Goal: Task Accomplishment & Management: Complete application form

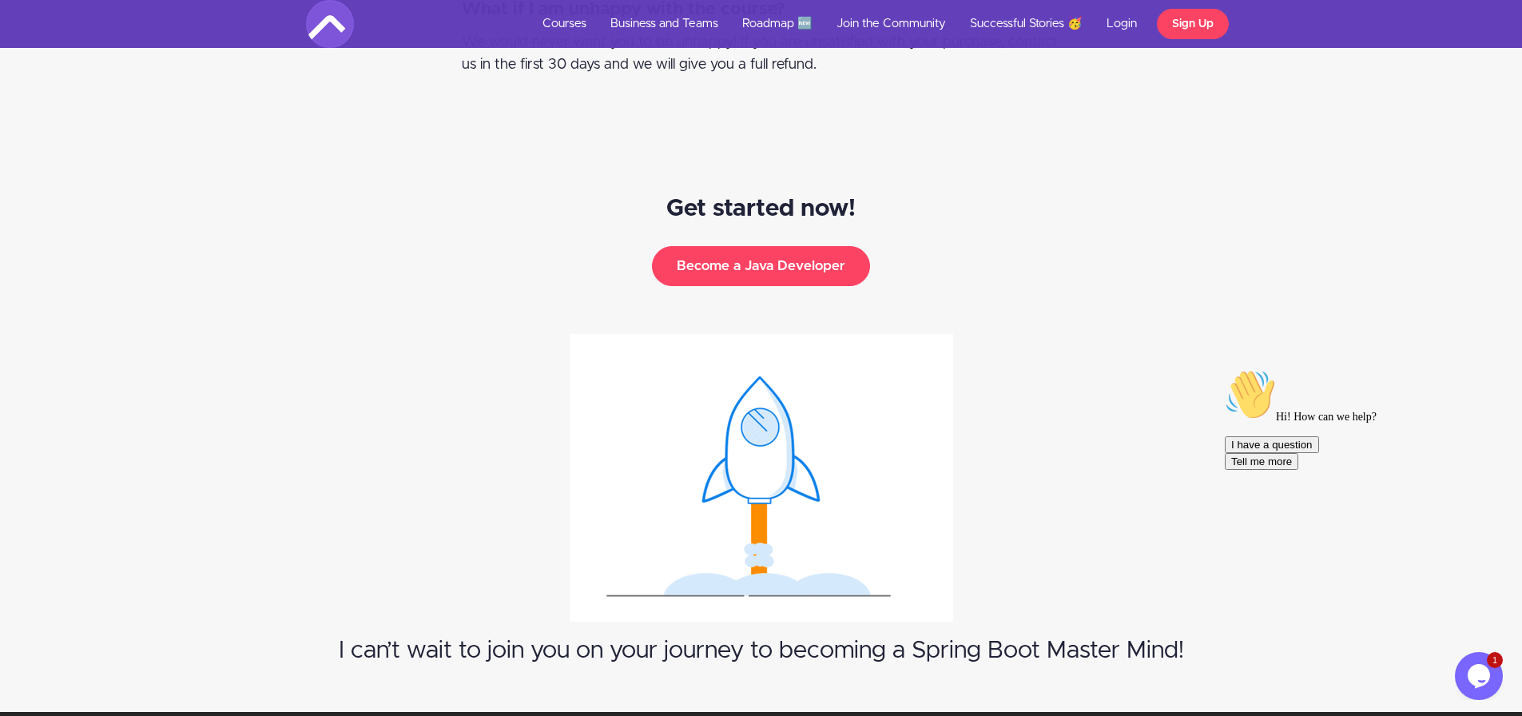
scroll to position [8384, 0]
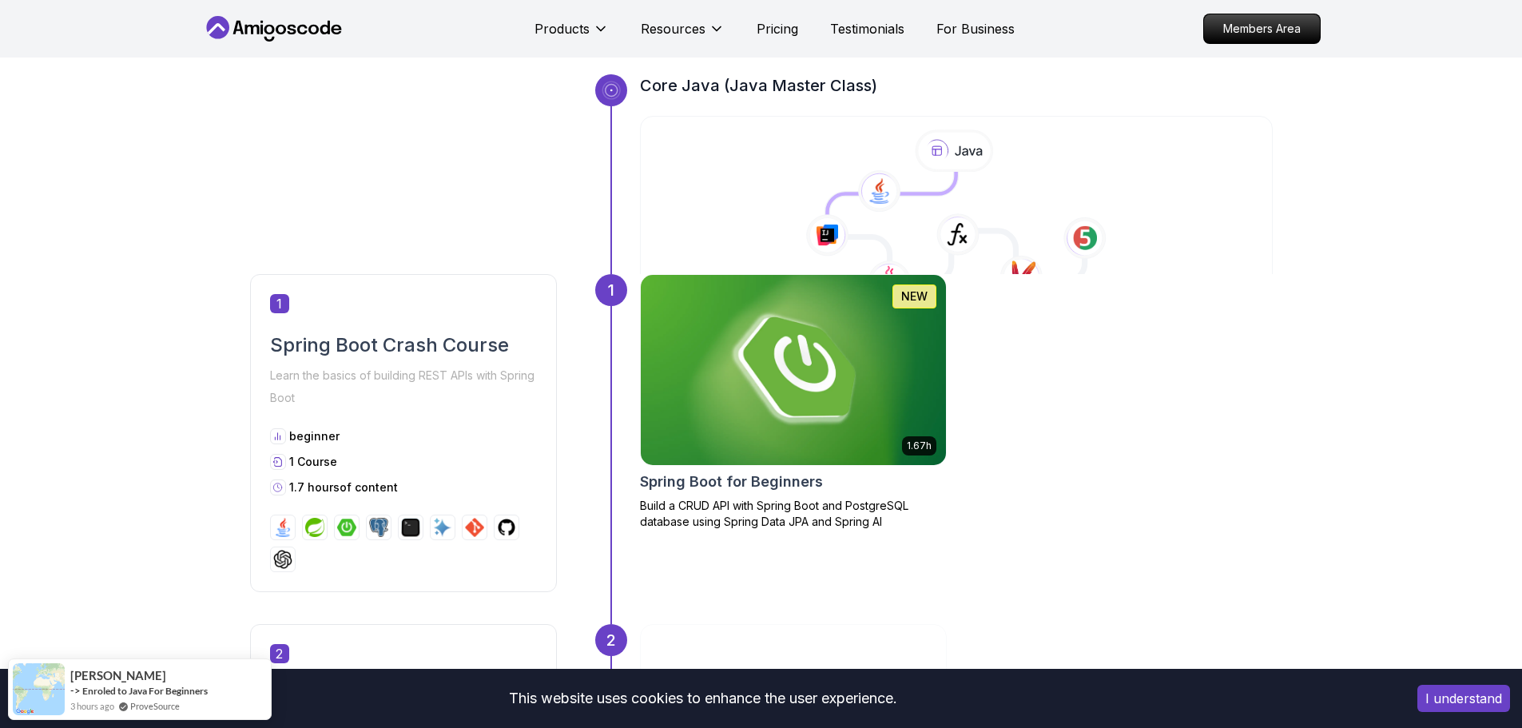
scroll to position [559, 0]
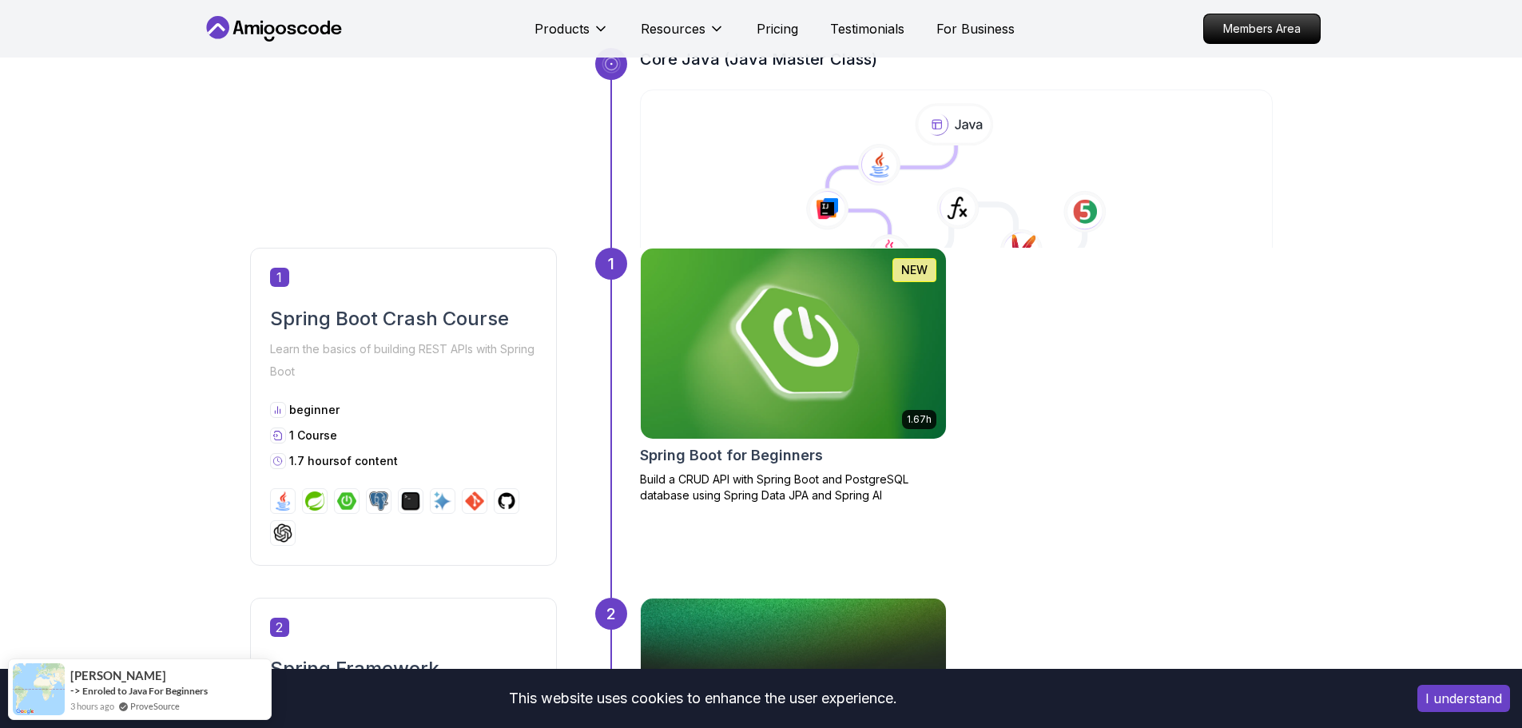
click at [759, 397] on img at bounding box center [793, 344] width 320 height 200
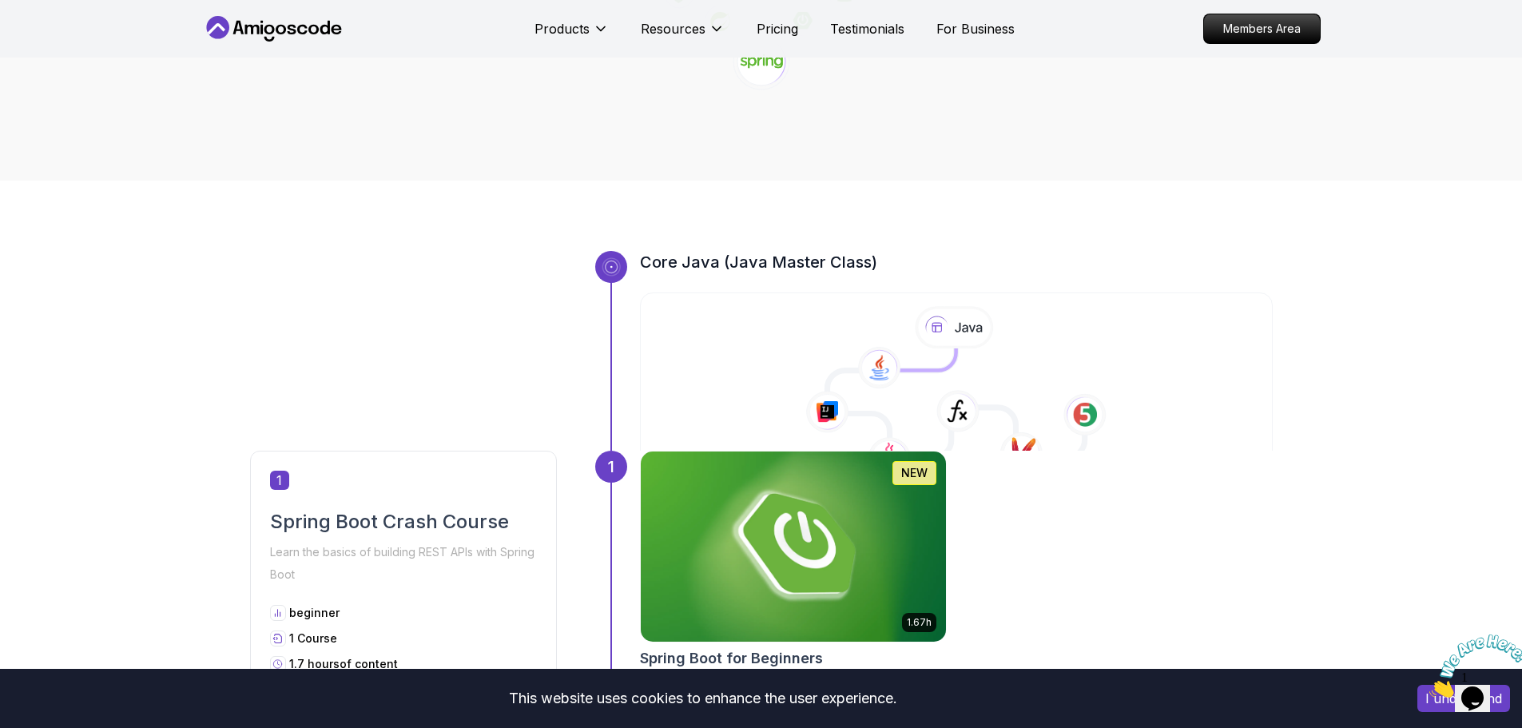
scroll to position [303, 0]
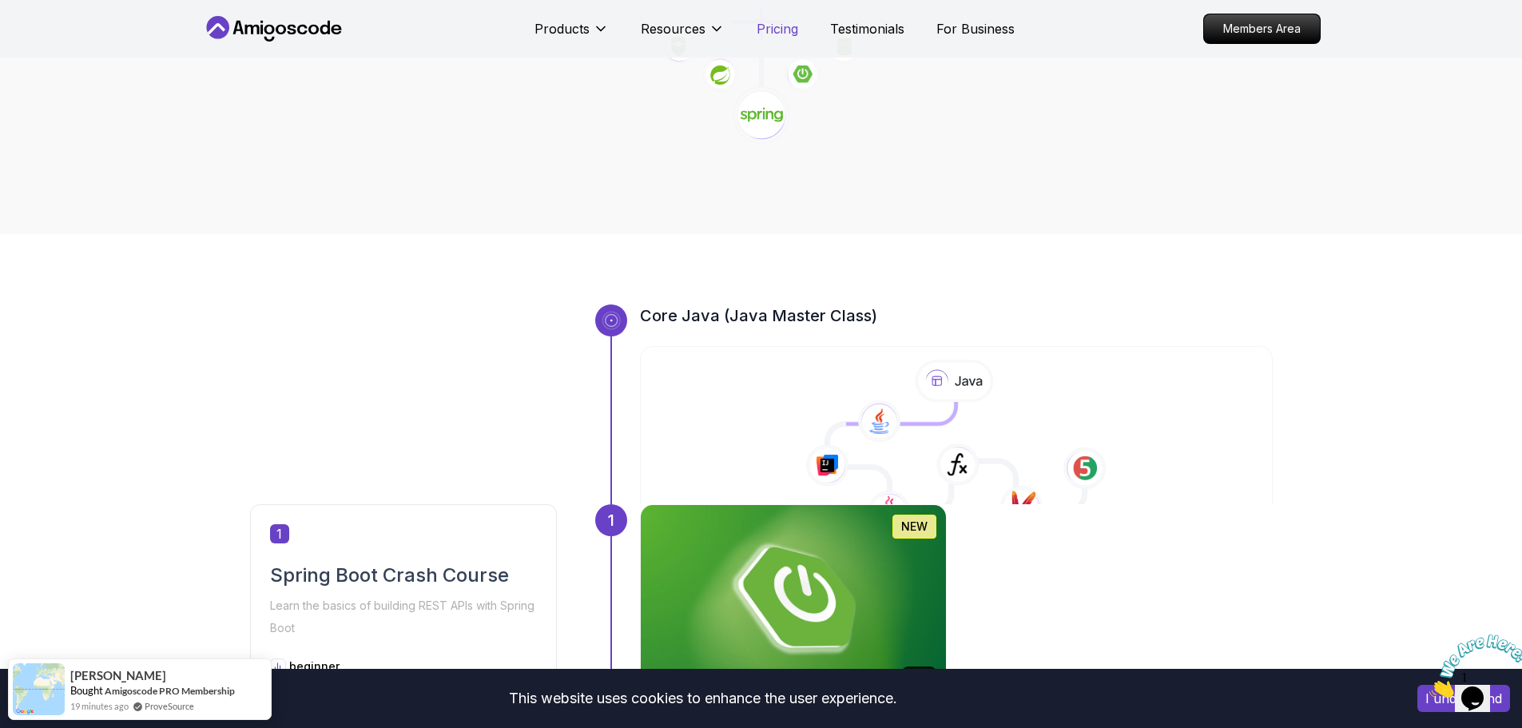
click at [794, 24] on p "Pricing" at bounding box center [778, 28] width 42 height 19
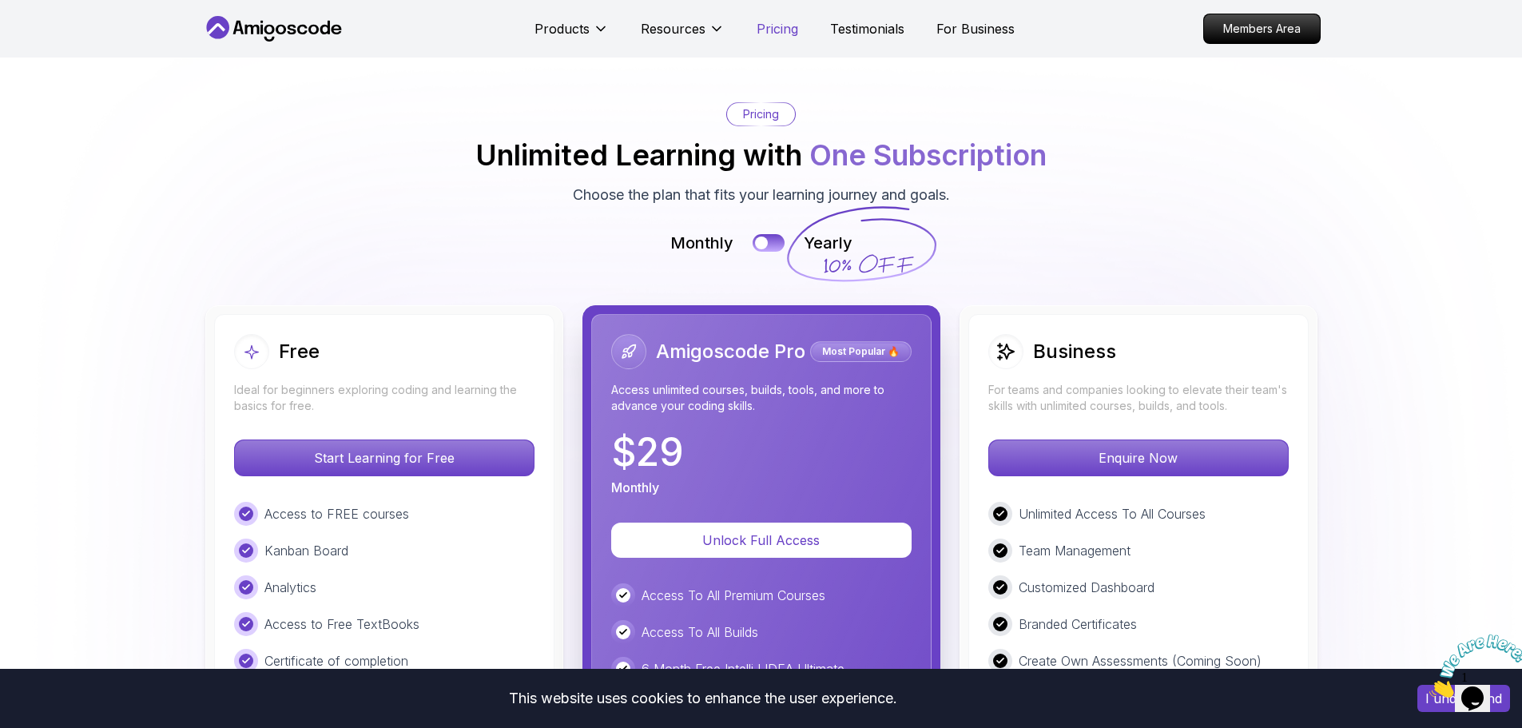
scroll to position [3420, 0]
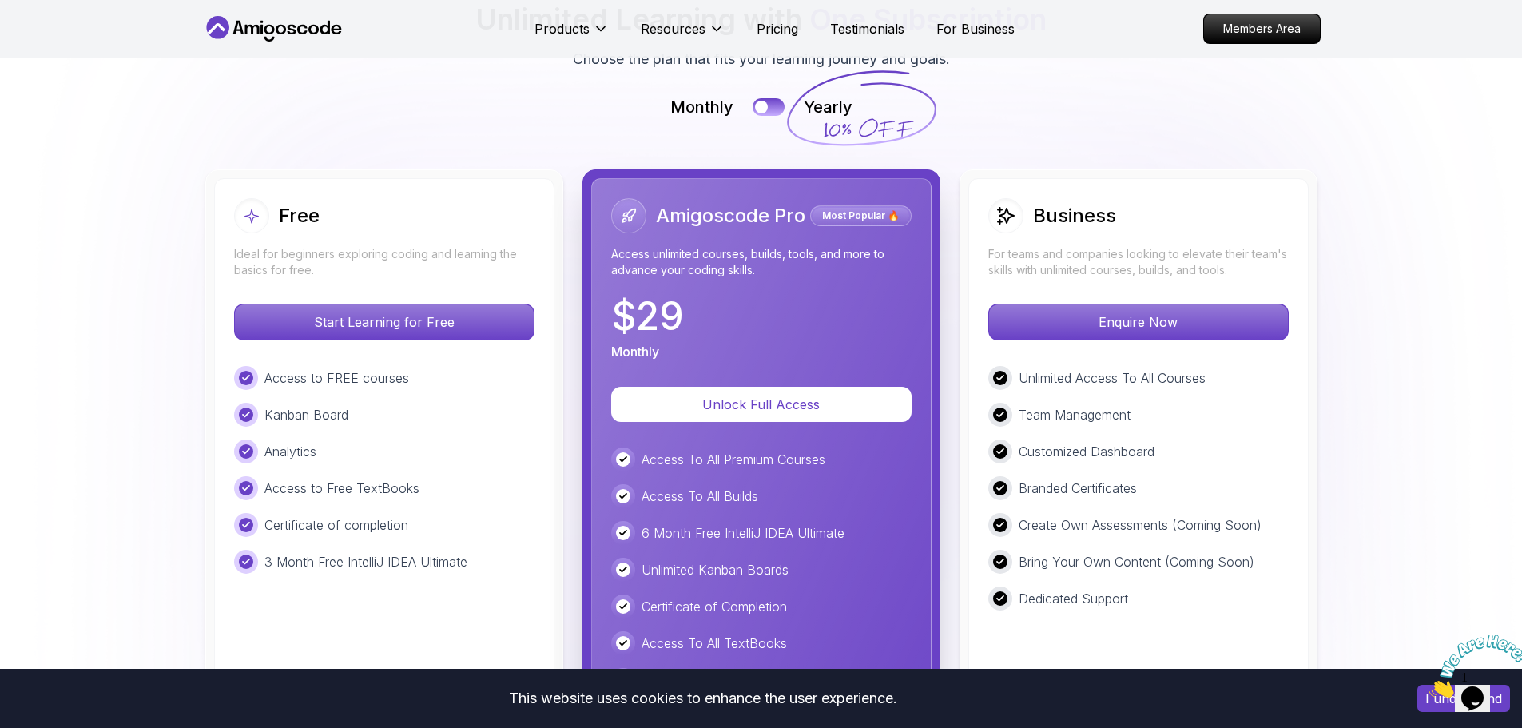
scroll to position [3660, 0]
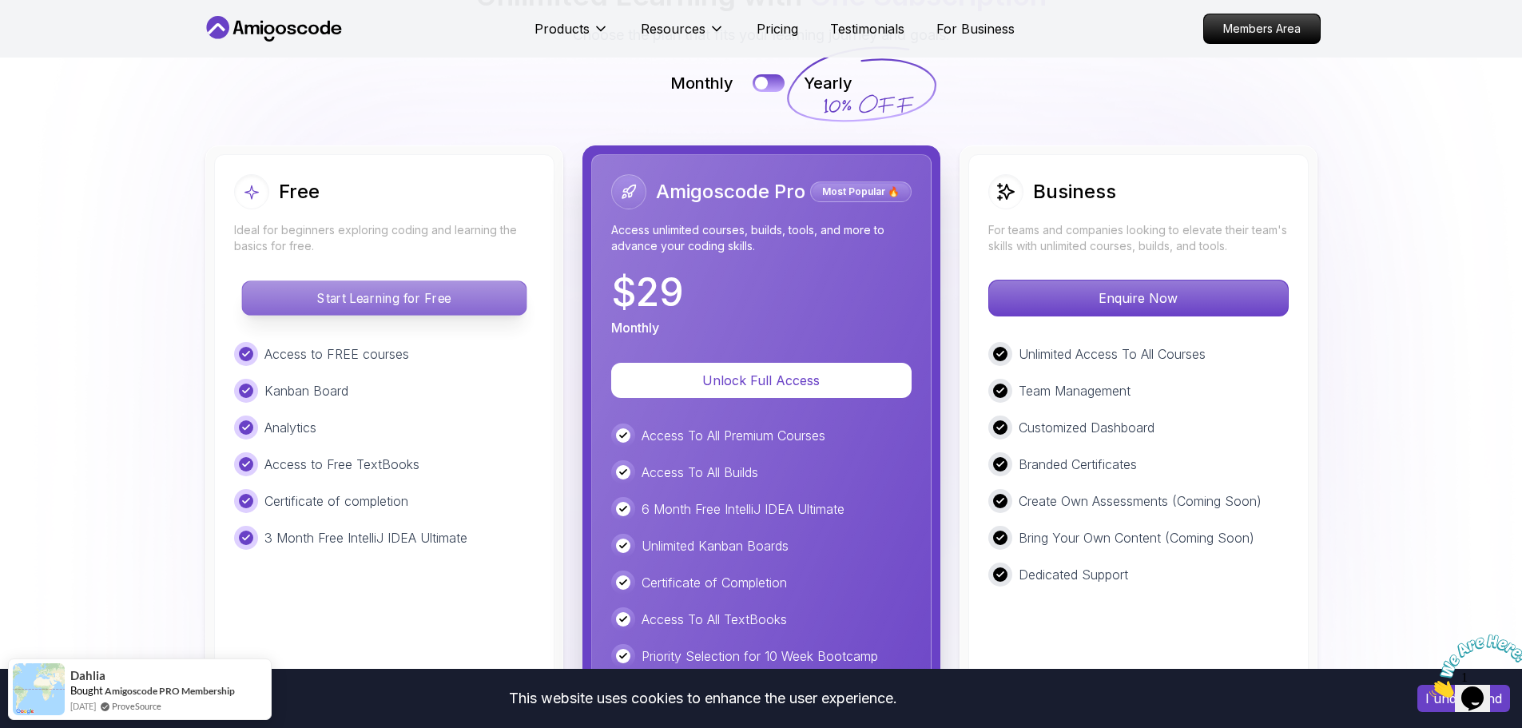
click at [430, 281] on p "Start Learning for Free" at bounding box center [384, 298] width 284 height 34
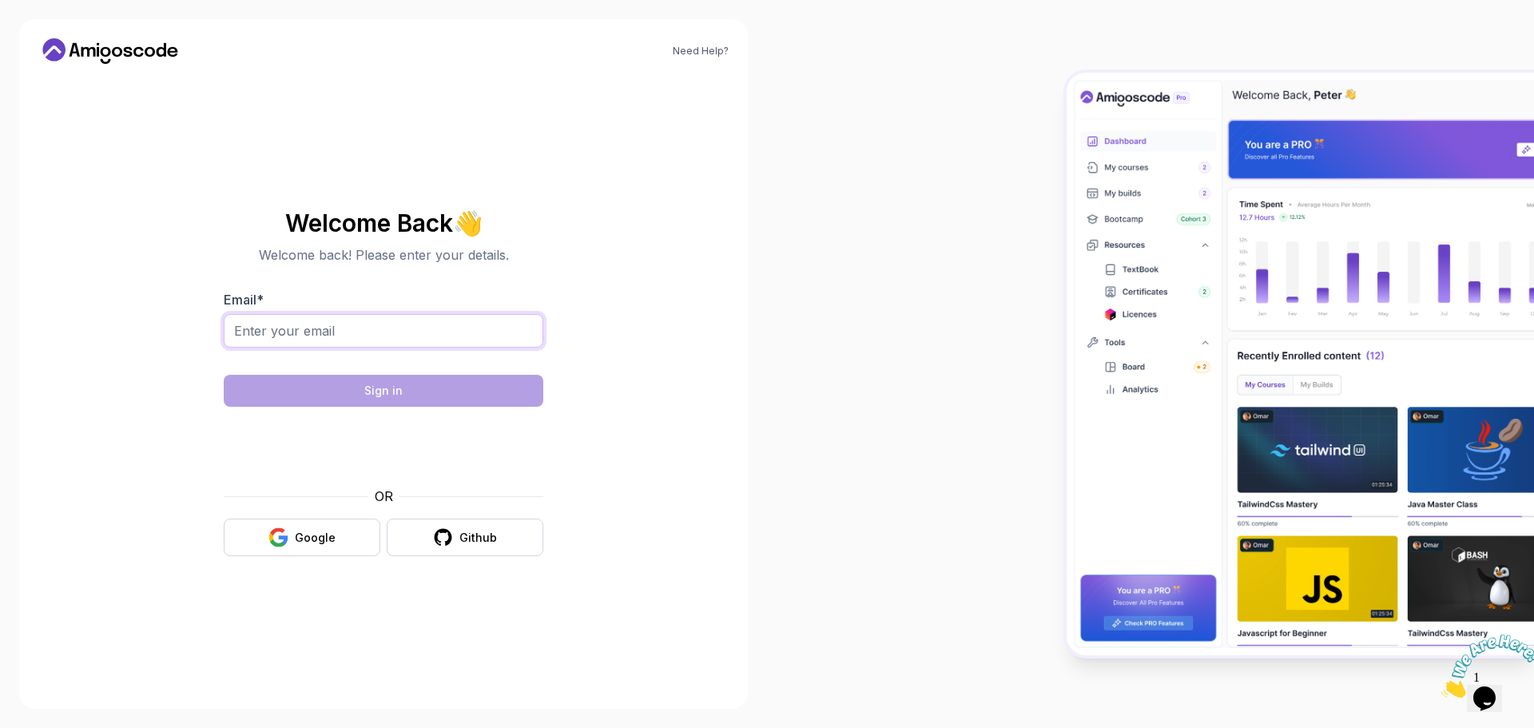
click at [400, 334] on input "Email *" at bounding box center [384, 331] width 320 height 34
type input "[PERSON_NAME][EMAIL_ADDRESS][DOMAIN_NAME]"
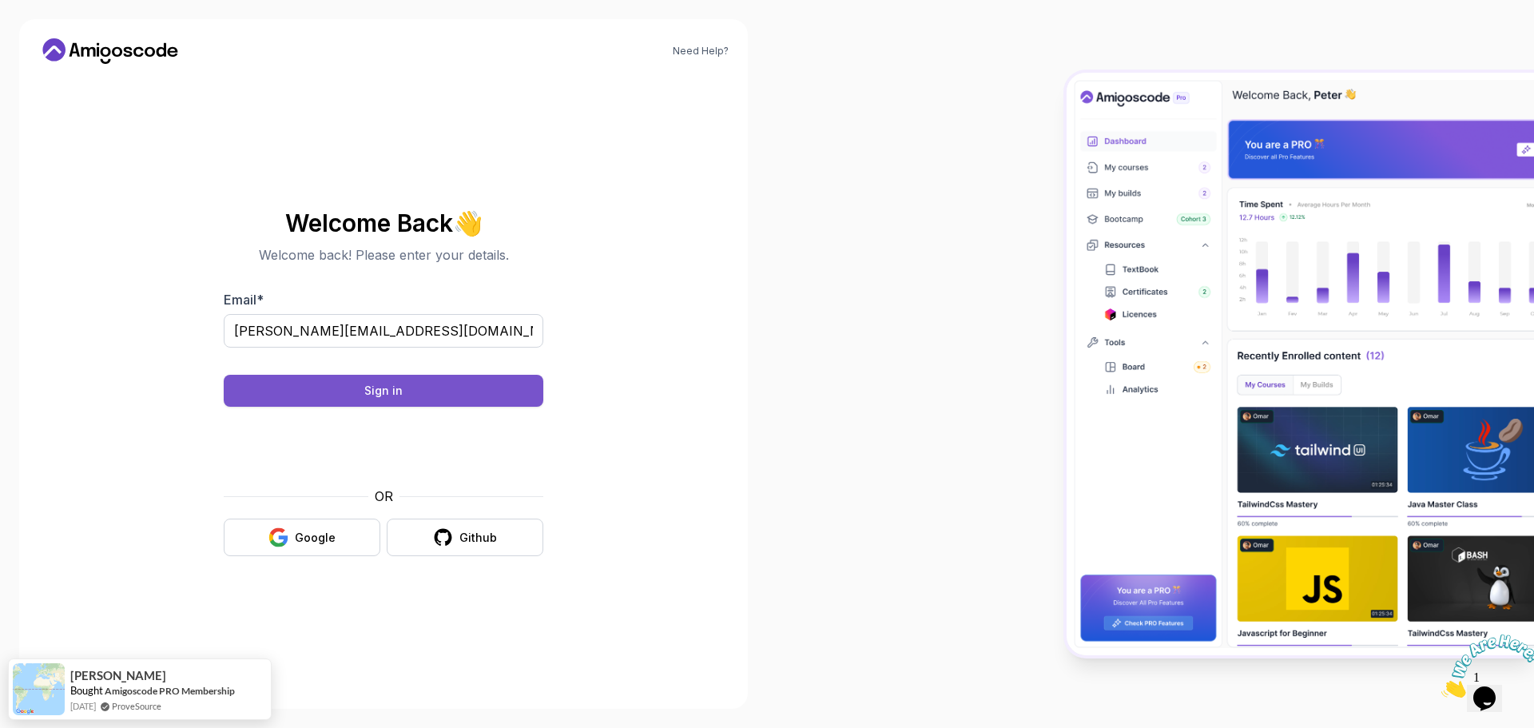
click at [398, 396] on div "Sign in" at bounding box center [383, 391] width 38 height 16
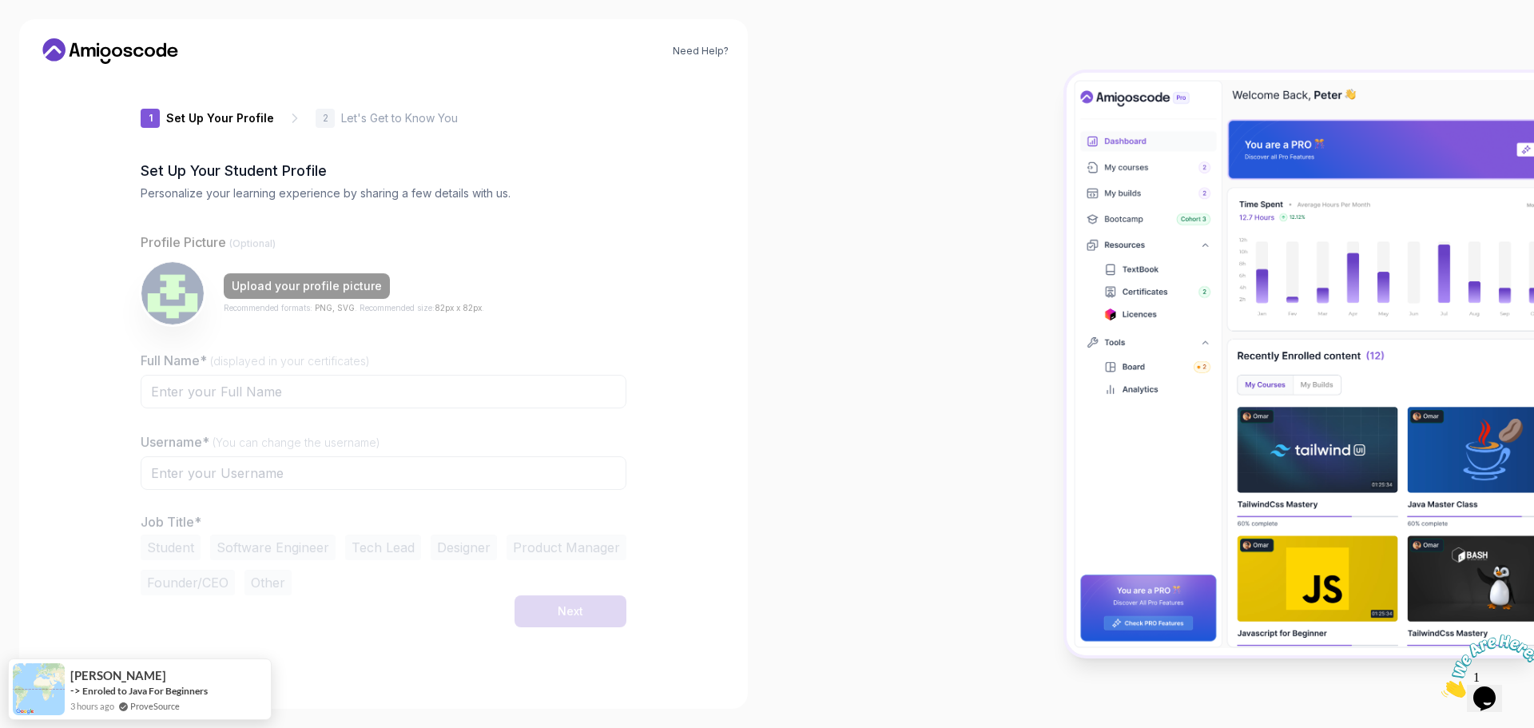
type input "gentlebadger7087f"
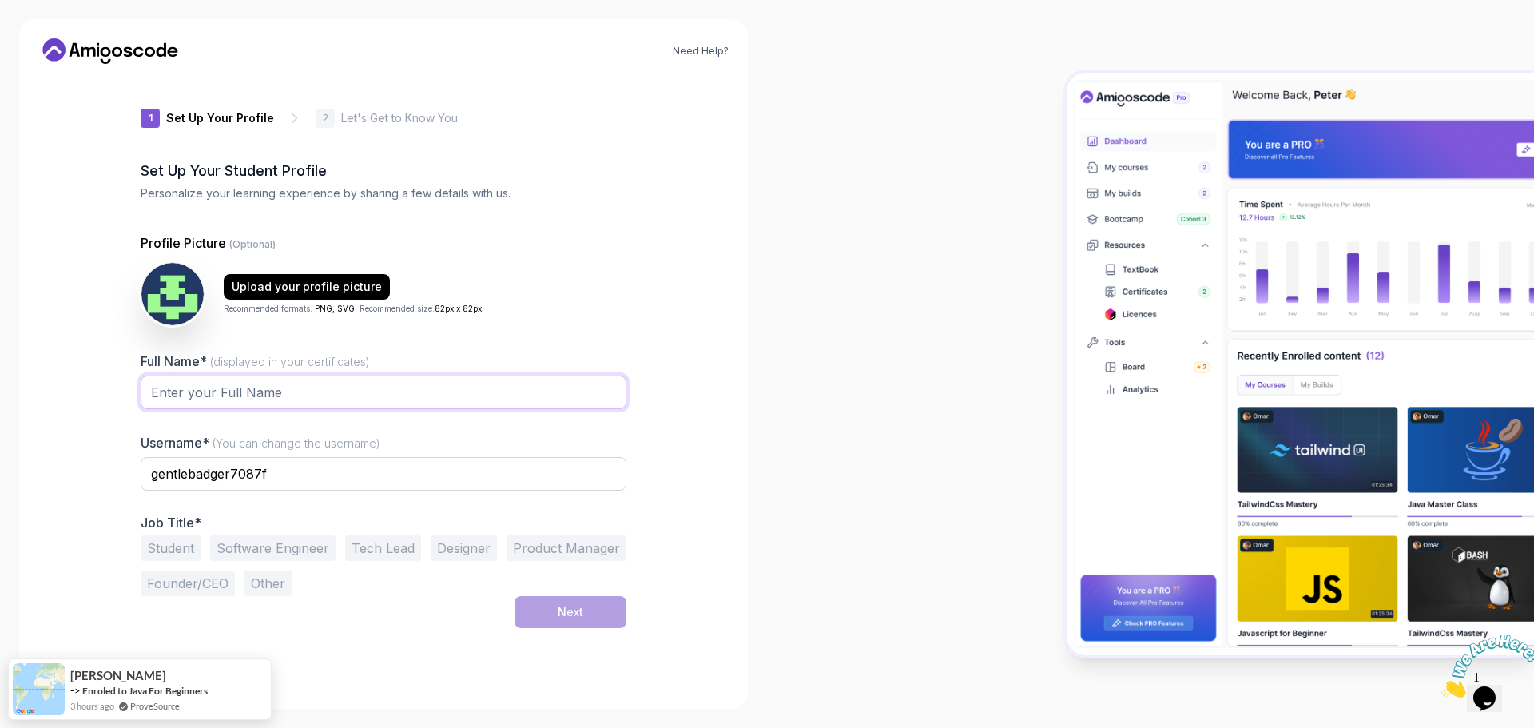
click at [261, 392] on input "Full Name* (displayed in your certificates)" at bounding box center [384, 393] width 486 height 34
click at [157, 385] on input "sandra sofia triveño fernandez" at bounding box center [384, 393] width 486 height 34
click at [240, 387] on input "Sandra Sofia triveño fernandez" at bounding box center [384, 393] width 486 height 34
type input "Sandra Sofia Triveño Fernandez"
click at [301, 477] on input "gentlebadger7087f" at bounding box center [384, 474] width 486 height 34
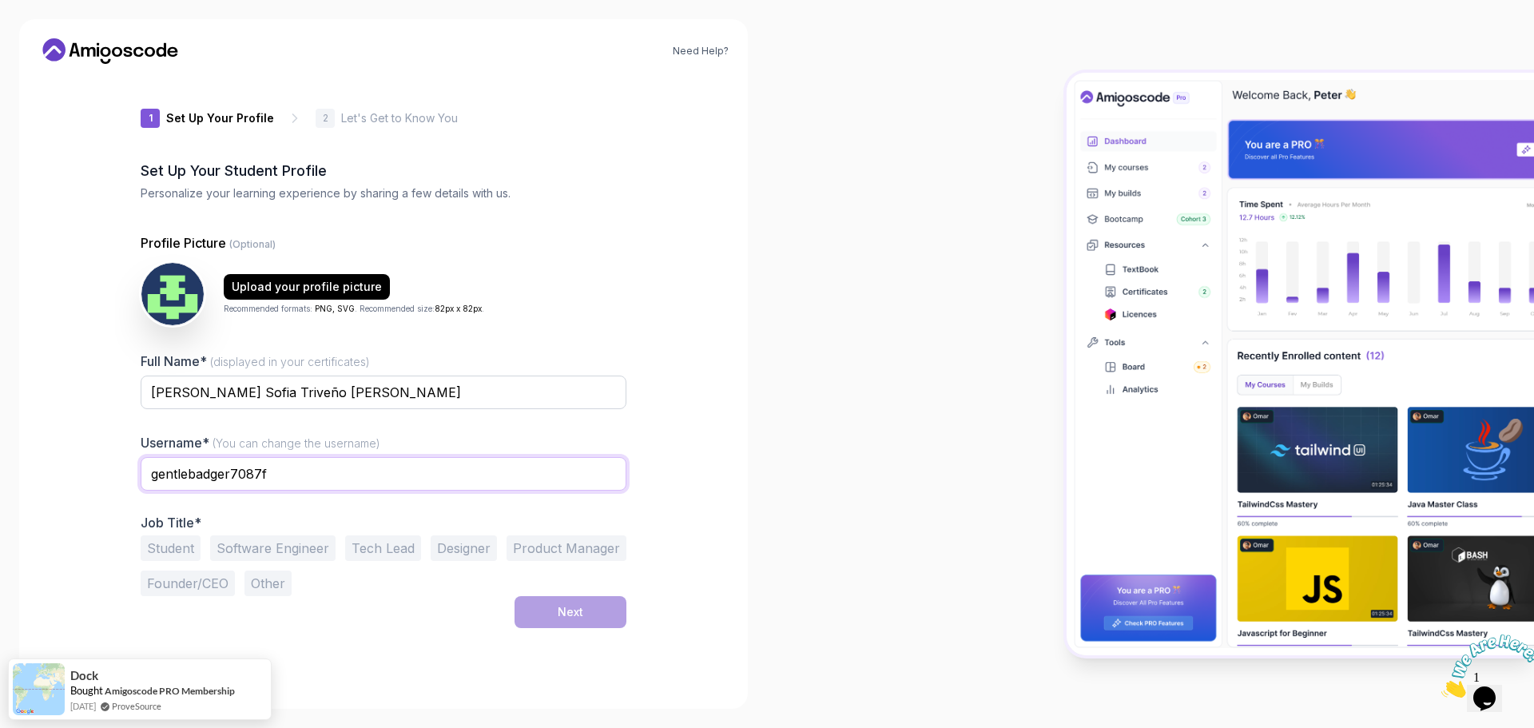
click at [301, 477] on input "gentlebadger7087f" at bounding box center [384, 474] width 486 height 34
click at [856, 270] on div at bounding box center [1150, 364] width 767 height 728
click at [361, 479] on input "SSTF" at bounding box center [384, 474] width 486 height 34
type input "SSTF_1993"
click at [630, 451] on div "1 Set Up Your Profile 1 Set Up Your Profile 2 Let's Get to Know You Set Up Your…" at bounding box center [383, 383] width 537 height 613
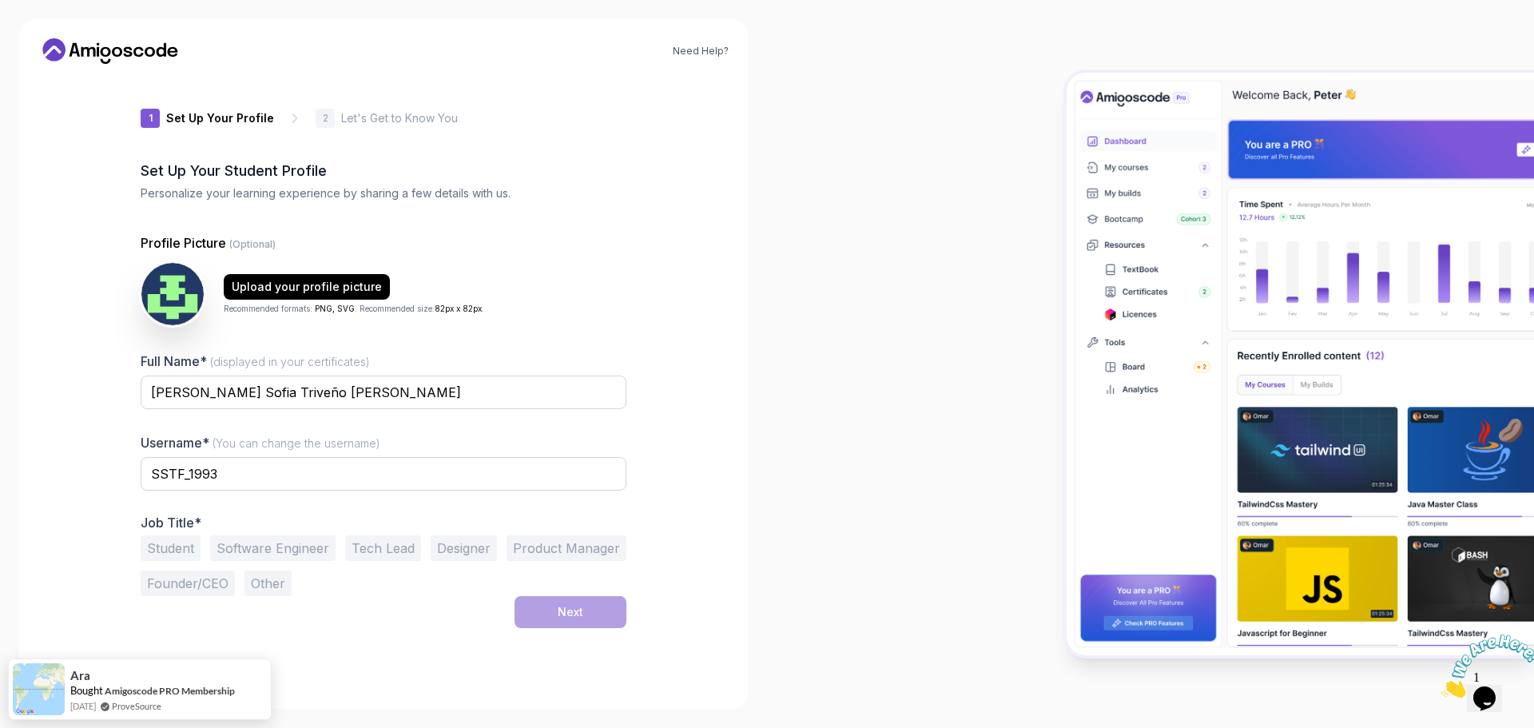
click at [173, 554] on button "Student" at bounding box center [171, 548] width 60 height 26
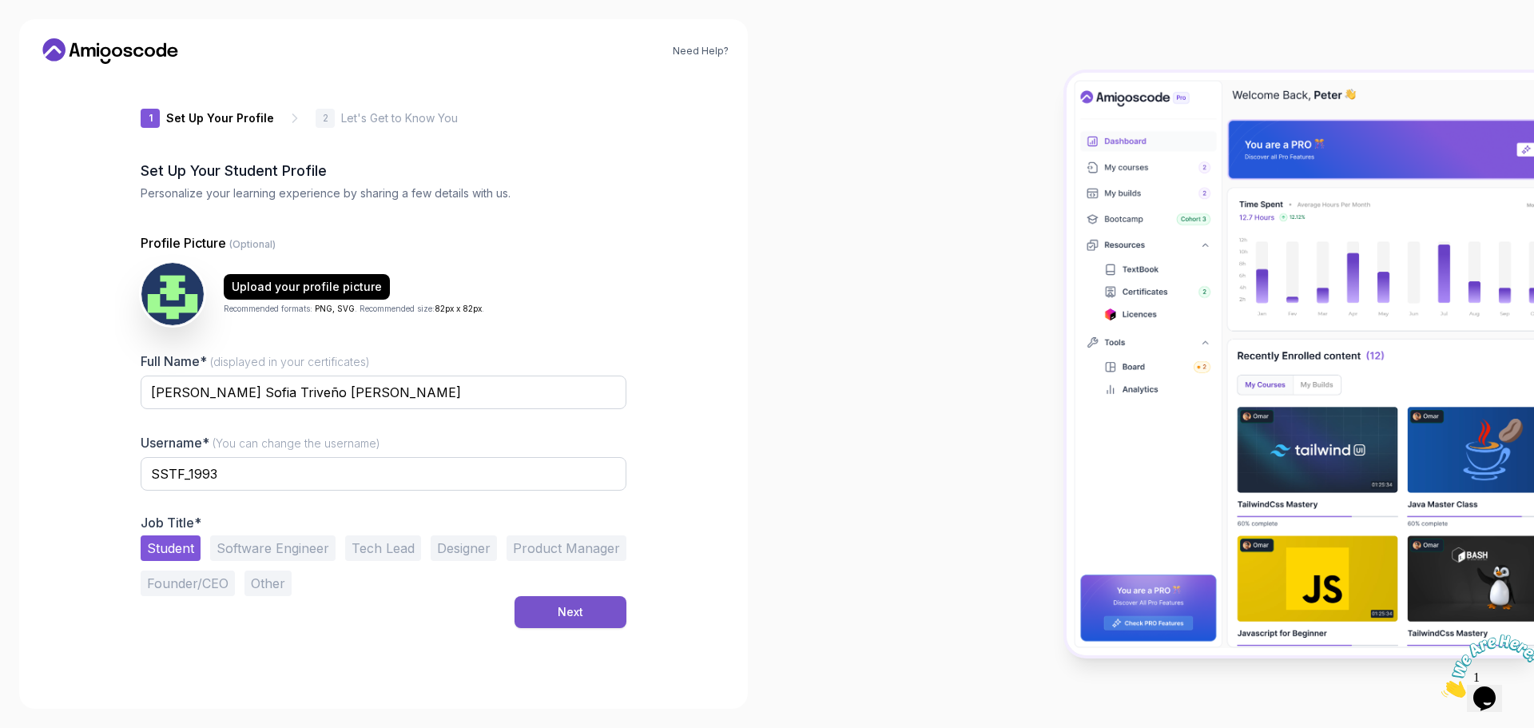
click at [570, 622] on button "Next" at bounding box center [571, 612] width 112 height 32
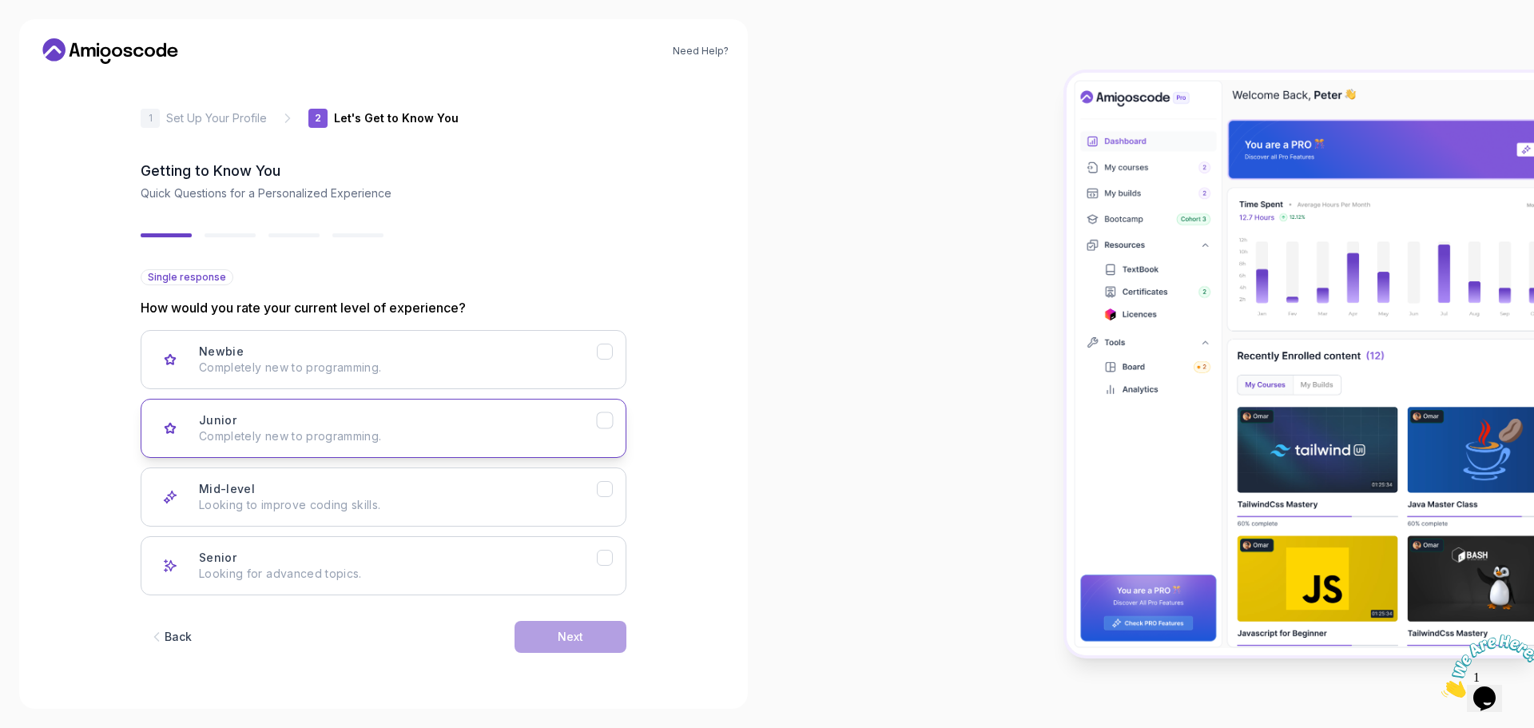
click at [547, 447] on button "Junior Completely new to programming." at bounding box center [384, 428] width 486 height 59
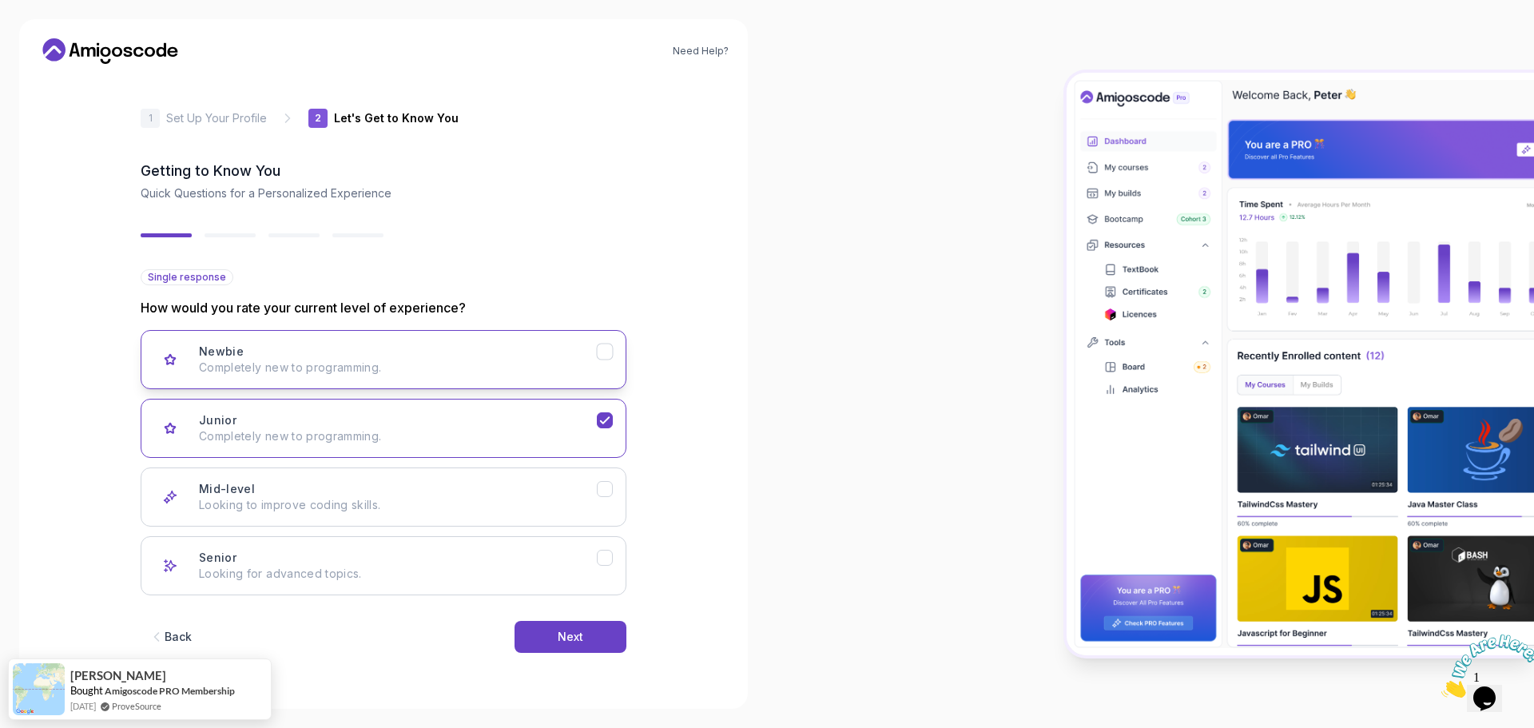
click at [562, 378] on button "Newbie Completely new to programming." at bounding box center [384, 359] width 486 height 59
click at [568, 438] on p "Completely new to programming." at bounding box center [398, 436] width 398 height 16
click at [603, 359] on icon "Newbie" at bounding box center [605, 351] width 15 height 15
click at [599, 635] on button "Next" at bounding box center [571, 637] width 112 height 32
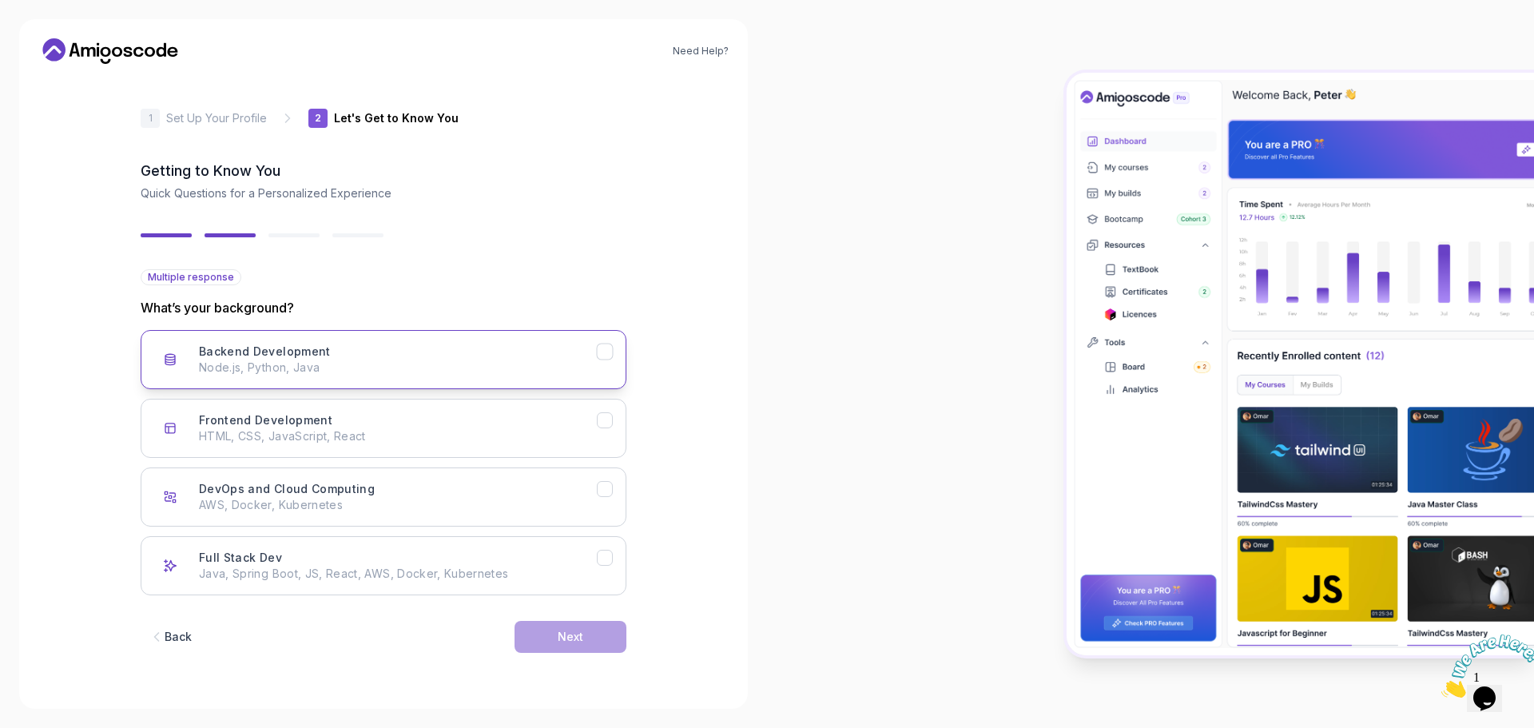
click at [350, 360] on p "Node.js, Python, Java" at bounding box center [398, 368] width 398 height 16
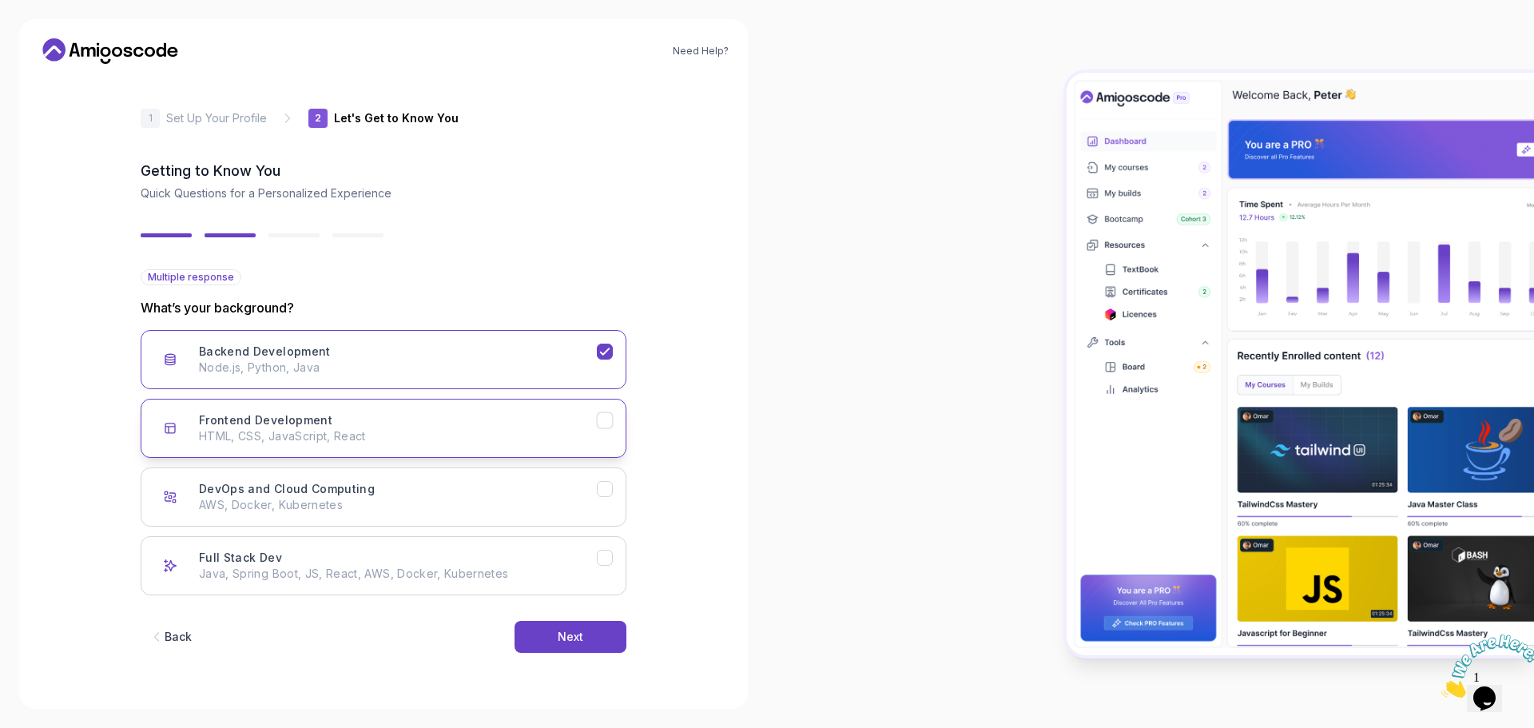
click at [356, 413] on div "Frontend Development HTML, CSS, JavaScript, React" at bounding box center [398, 428] width 398 height 32
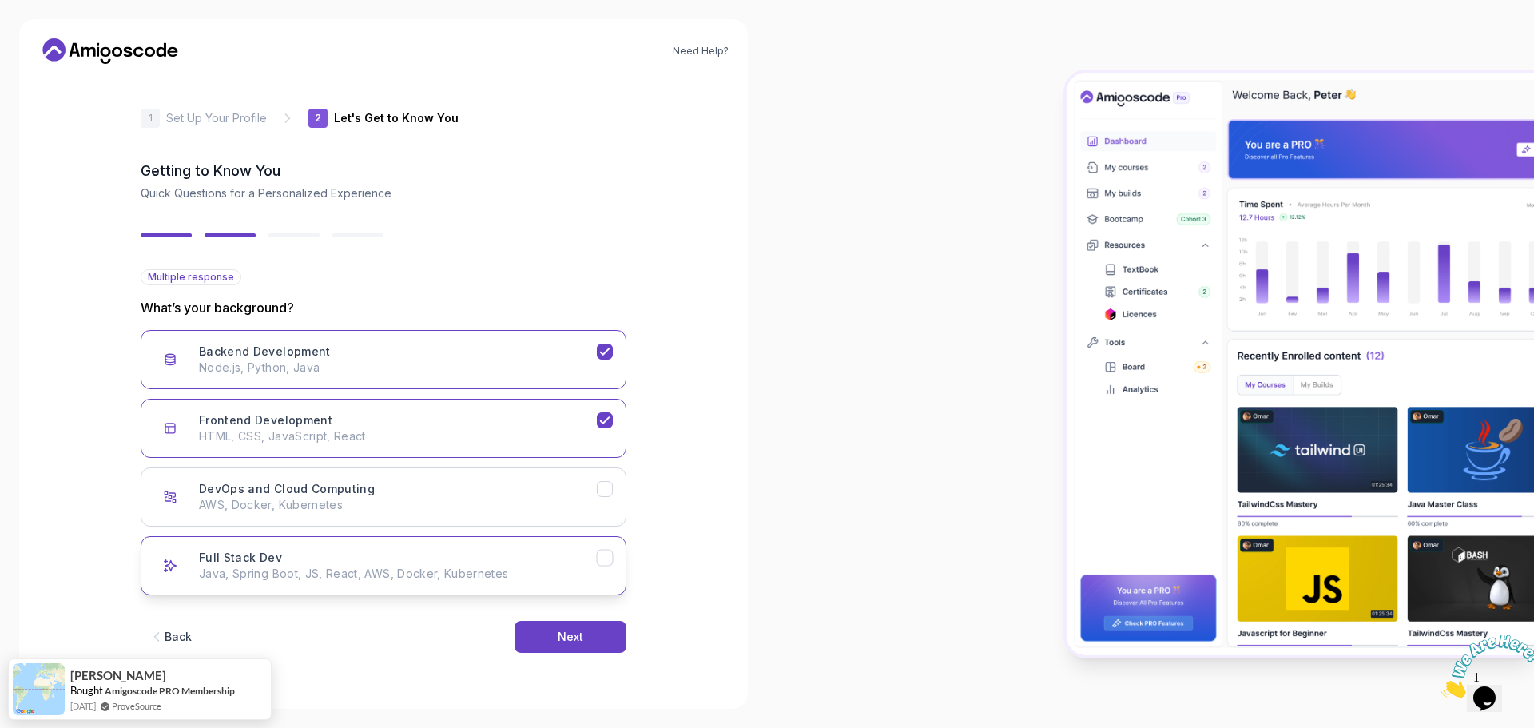
click at [413, 571] on p "Java, Spring Boot, JS, React, AWS, Docker, Kubernetes" at bounding box center [398, 574] width 398 height 16
click at [586, 636] on button "Next" at bounding box center [571, 637] width 112 height 32
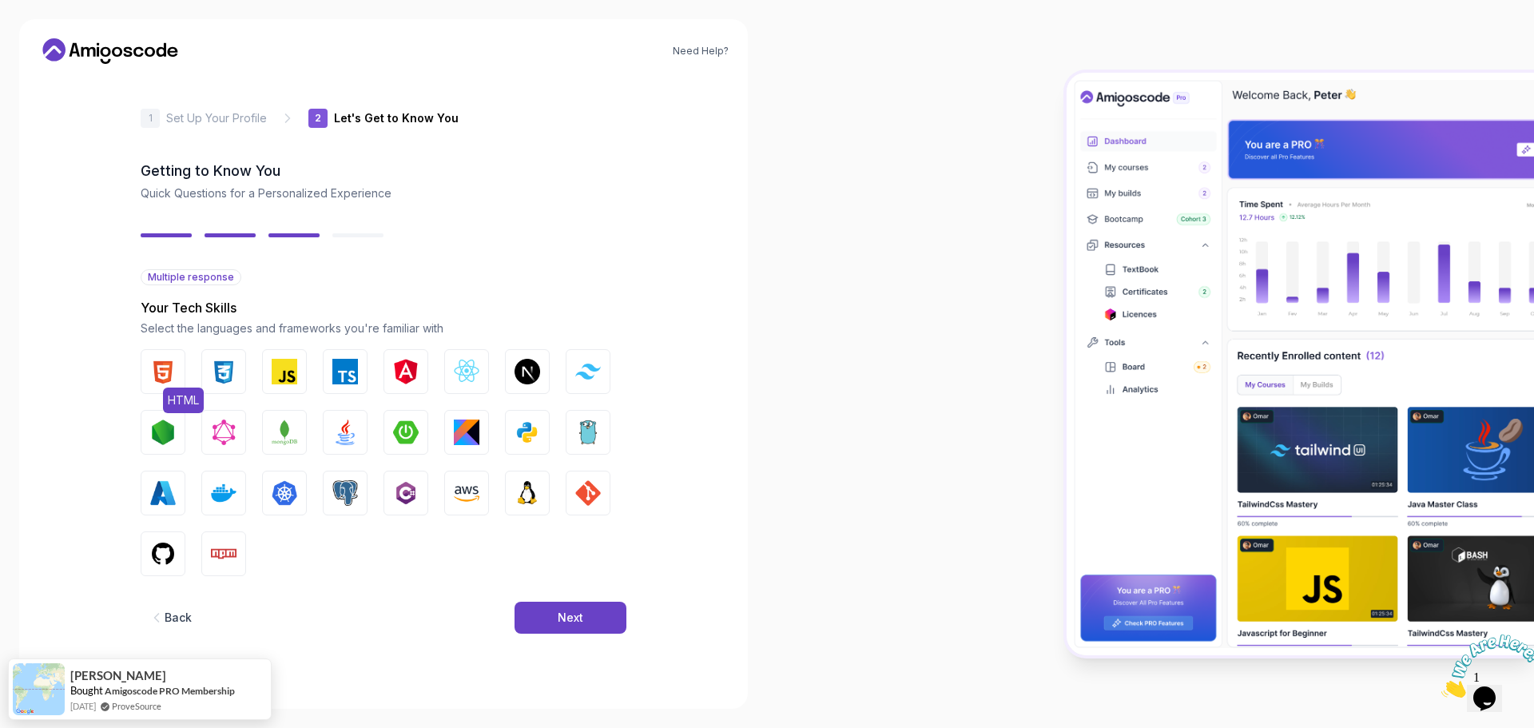
click at [177, 359] on button "HTML" at bounding box center [163, 371] width 45 height 45
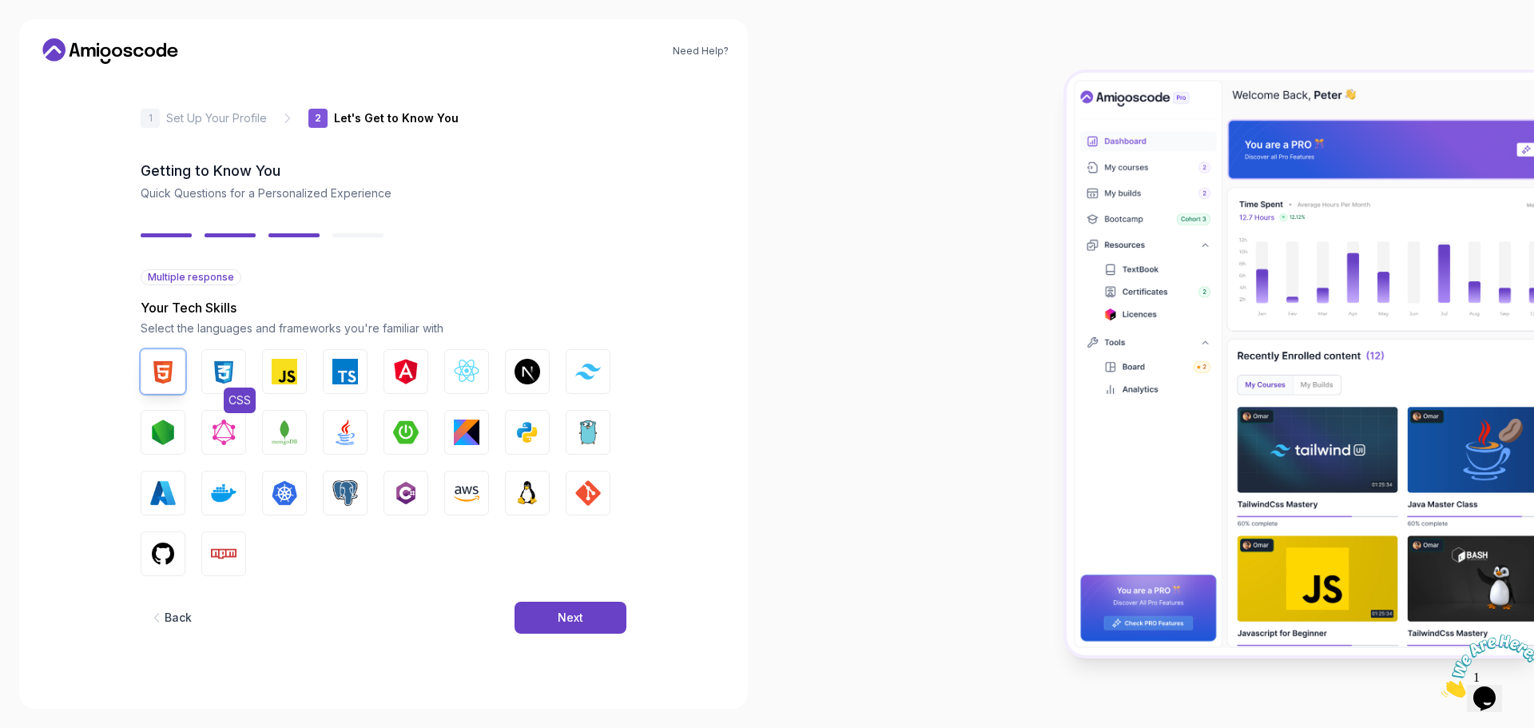
click at [219, 378] on img "button" at bounding box center [224, 372] width 26 height 26
click at [284, 380] on img "button" at bounding box center [285, 372] width 26 height 26
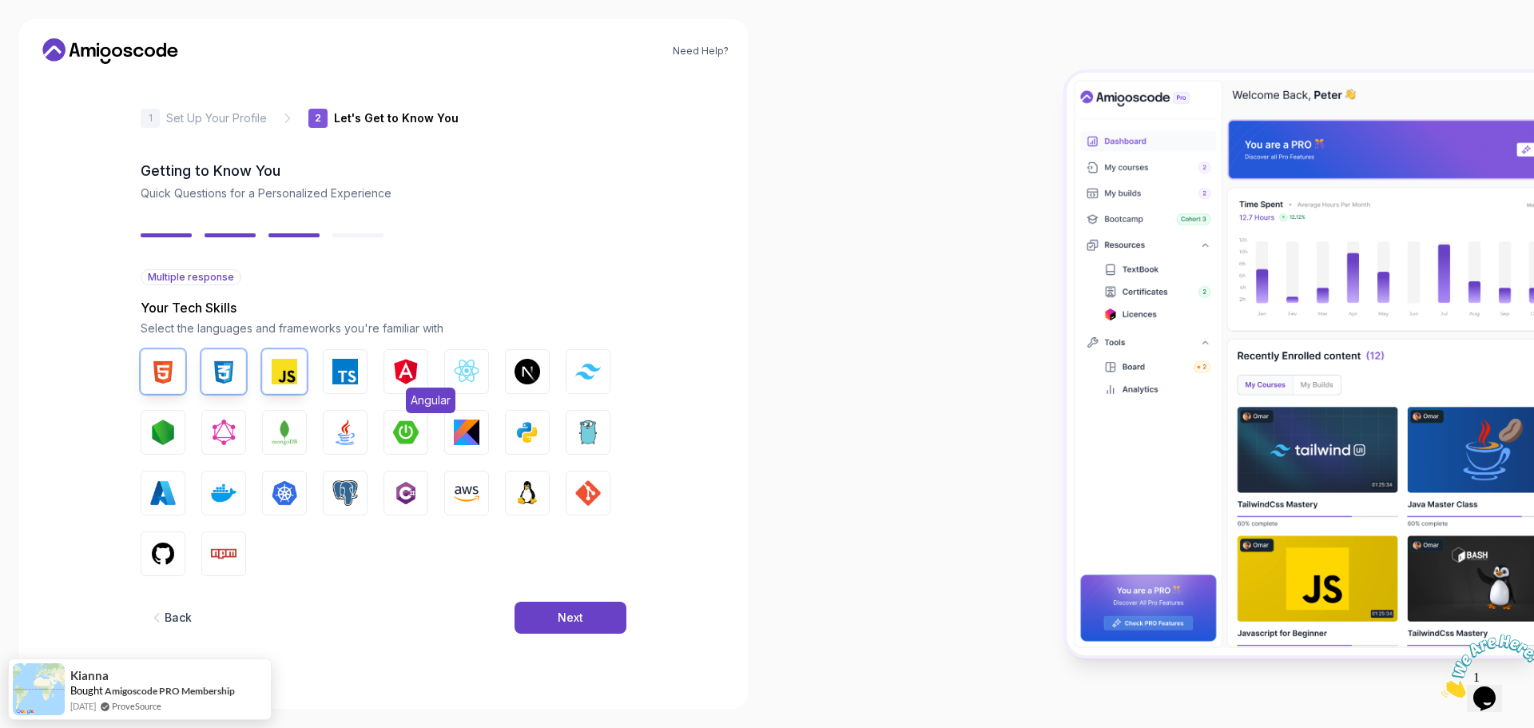
click at [420, 376] on button "Angular" at bounding box center [406, 371] width 45 height 45
click at [458, 372] on img "button" at bounding box center [467, 372] width 26 height 26
click at [532, 436] on img "button" at bounding box center [528, 433] width 26 height 26
click at [459, 411] on button "Kotlin" at bounding box center [466, 432] width 45 height 45
click at [416, 435] on img "button" at bounding box center [406, 433] width 26 height 26
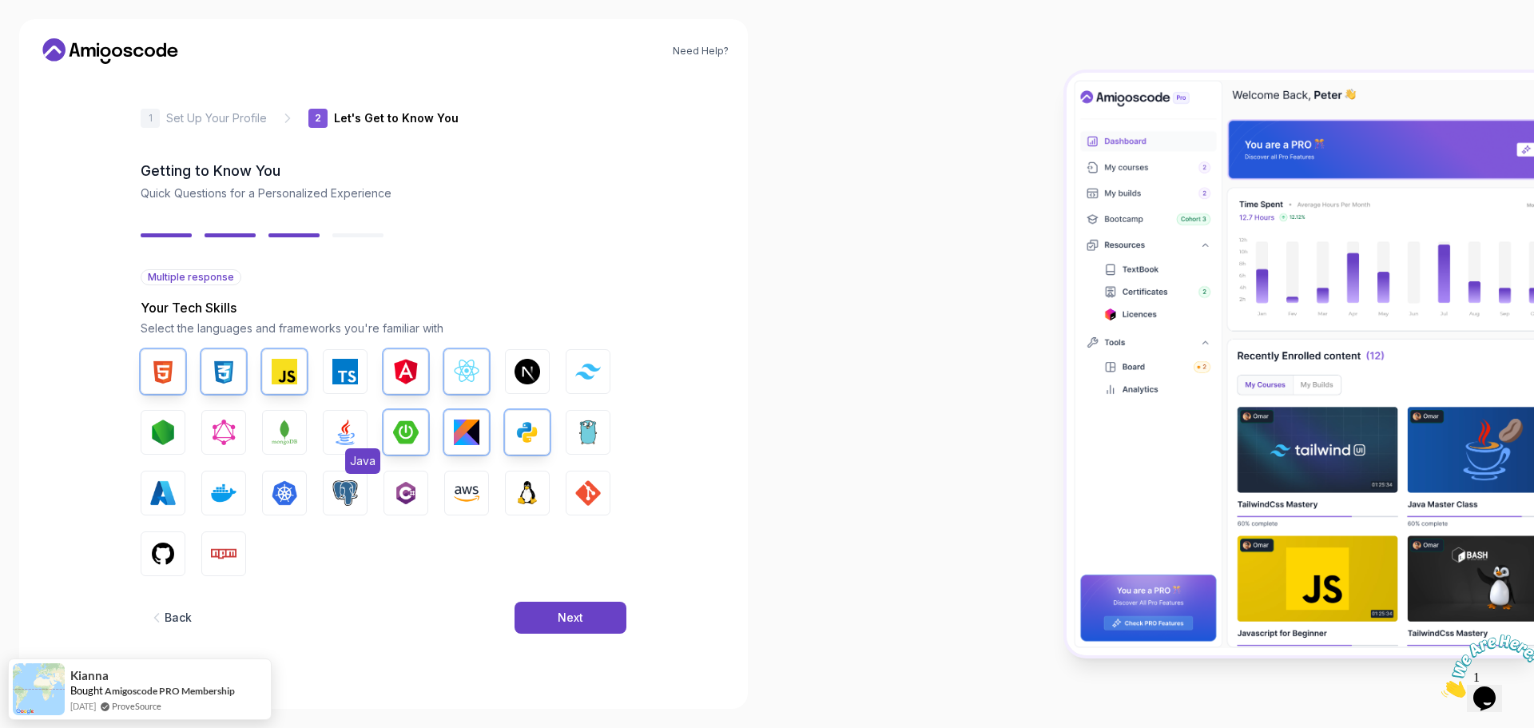
click at [335, 420] on img "button" at bounding box center [345, 433] width 26 height 26
click at [353, 491] on img "button" at bounding box center [345, 493] width 26 height 26
click at [422, 492] on button "C#" at bounding box center [406, 493] width 45 height 45
click at [589, 491] on img "button" at bounding box center [588, 493] width 26 height 26
click at [149, 547] on button "GitHub" at bounding box center [163, 553] width 45 height 45
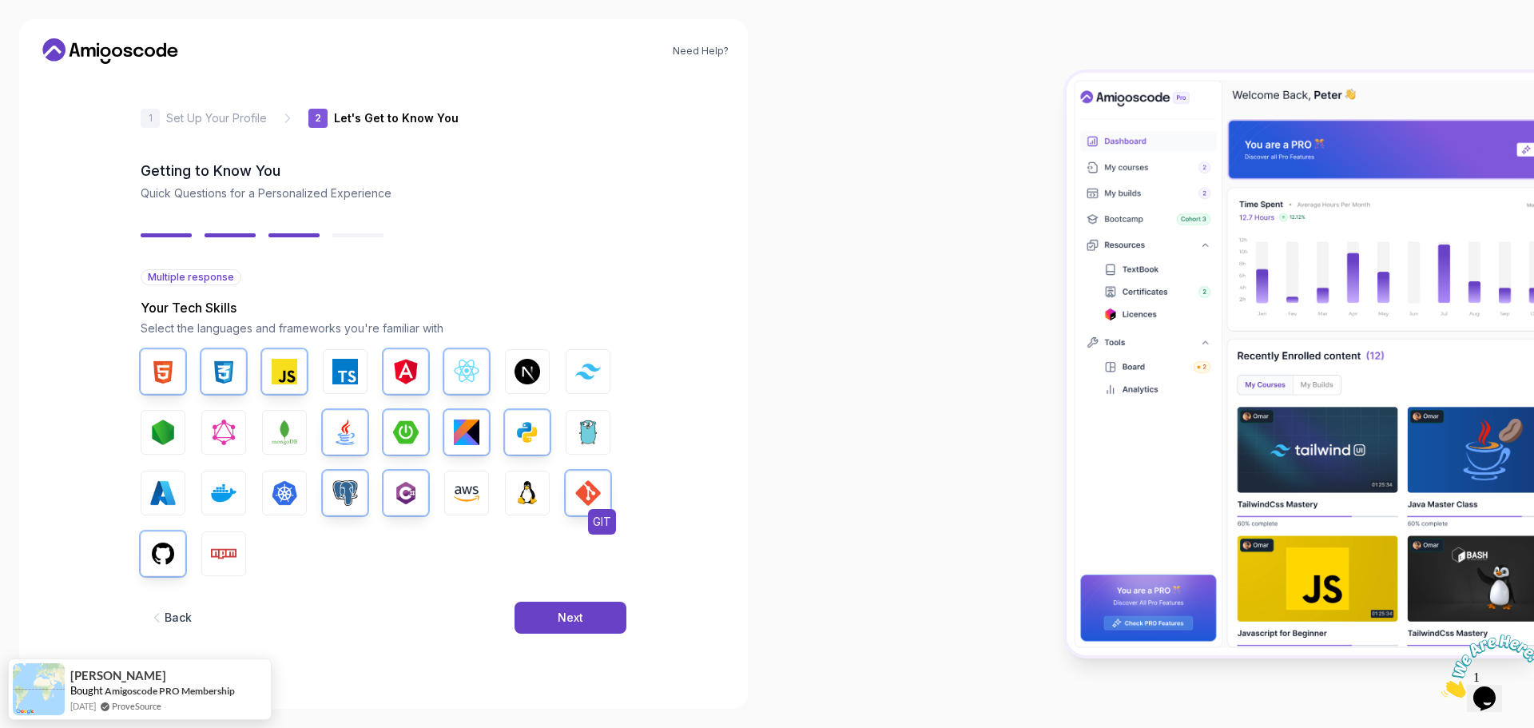
click at [566, 499] on button "GIT" at bounding box center [588, 493] width 45 height 45
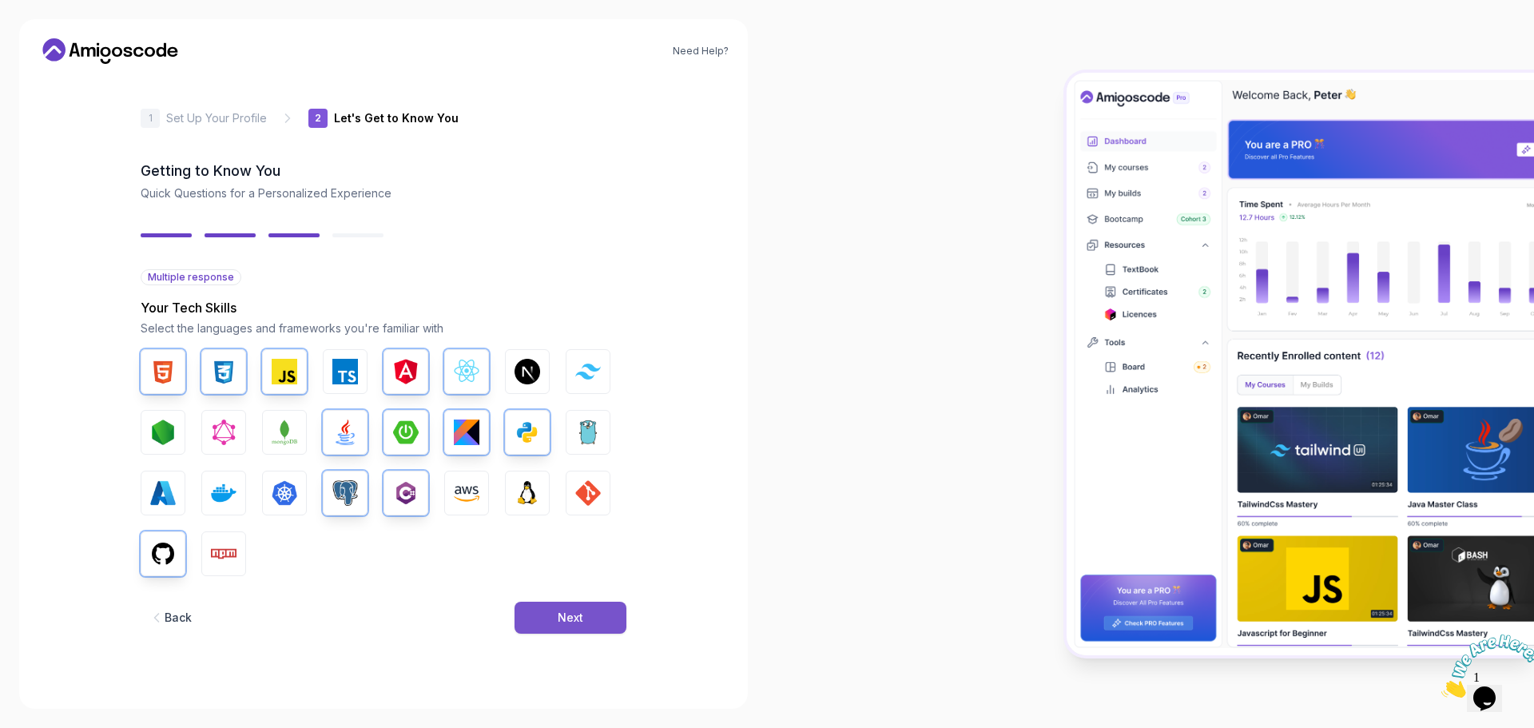
click at [601, 620] on button "Next" at bounding box center [571, 618] width 112 height 32
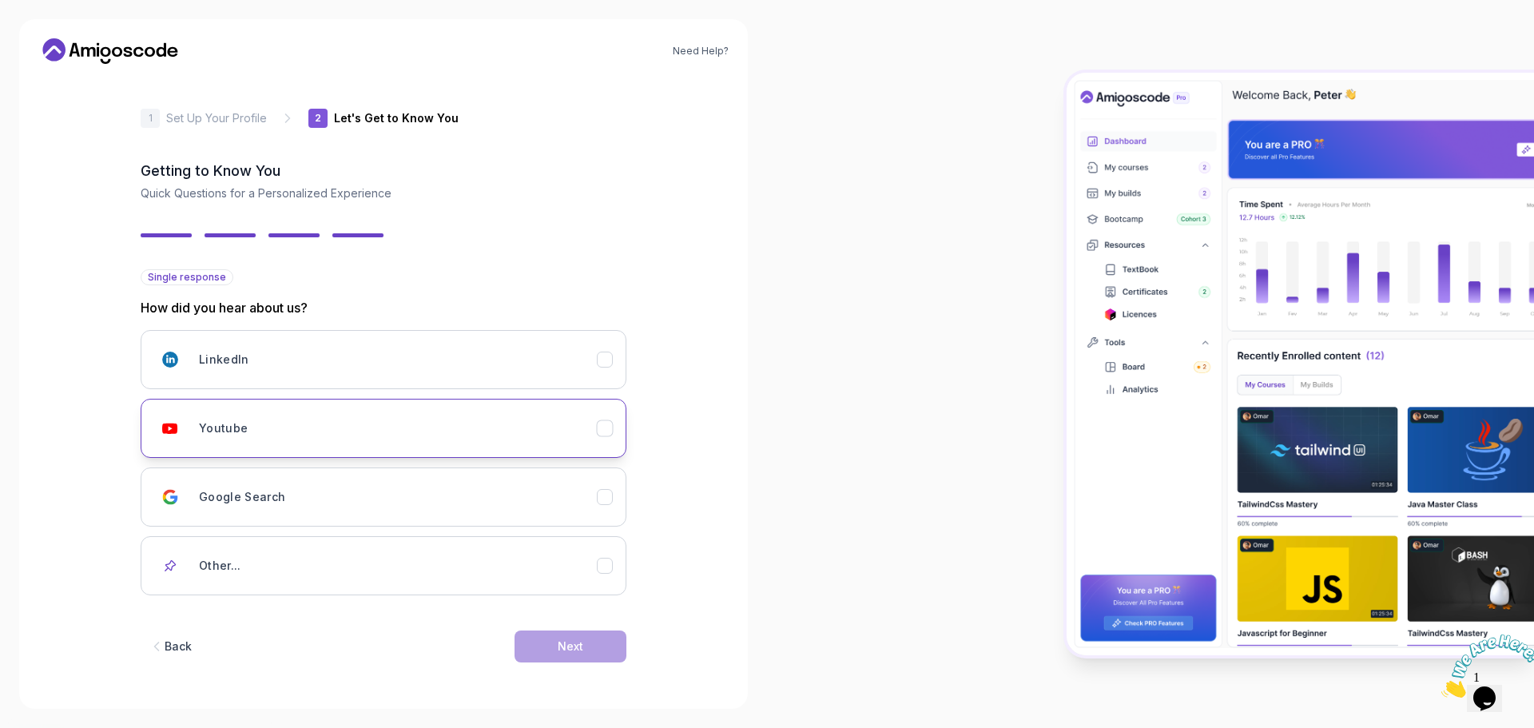
click at [424, 418] on div "Youtube" at bounding box center [398, 428] width 398 height 32
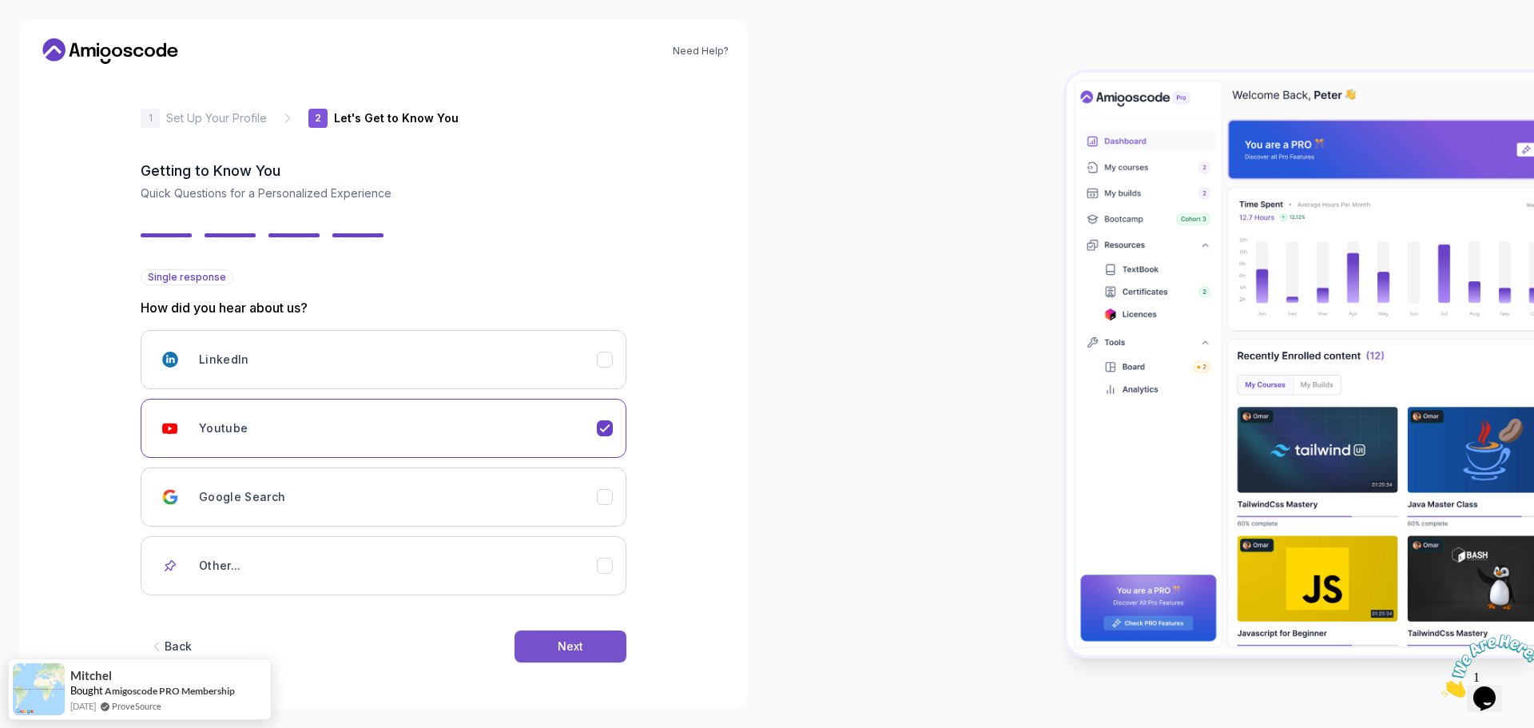
click at [588, 654] on button "Next" at bounding box center [571, 647] width 112 height 32
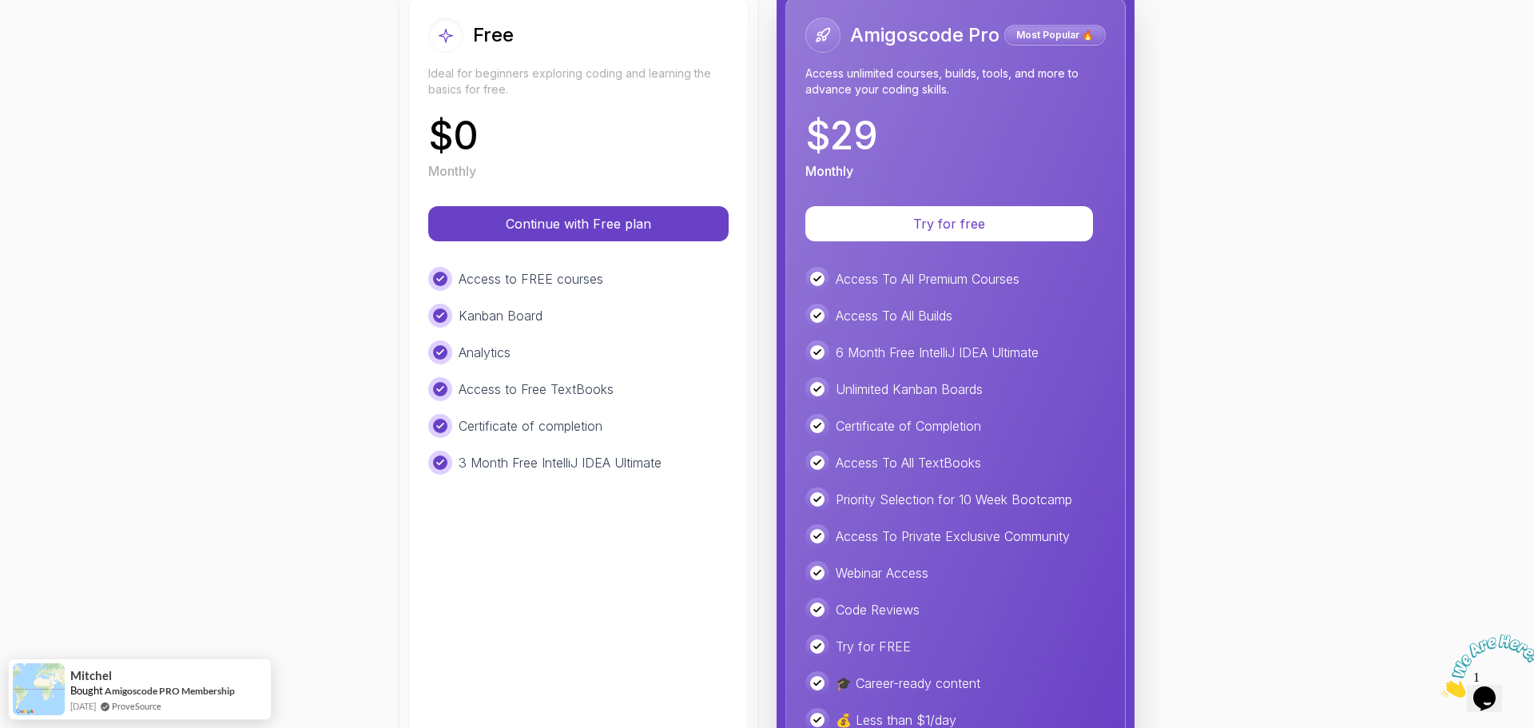
scroll to position [240, 0]
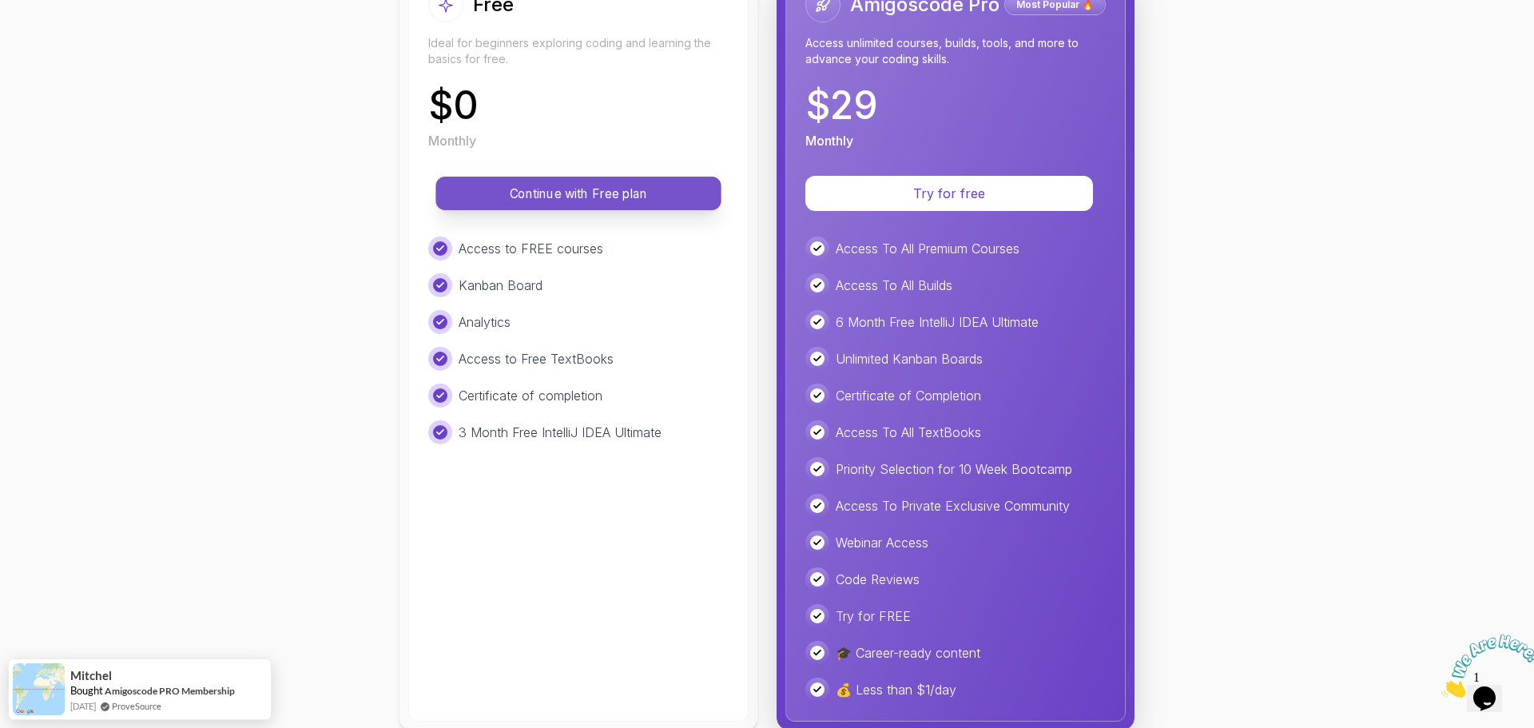
click at [491, 196] on p "Continue with Free plan" at bounding box center [578, 194] width 249 height 18
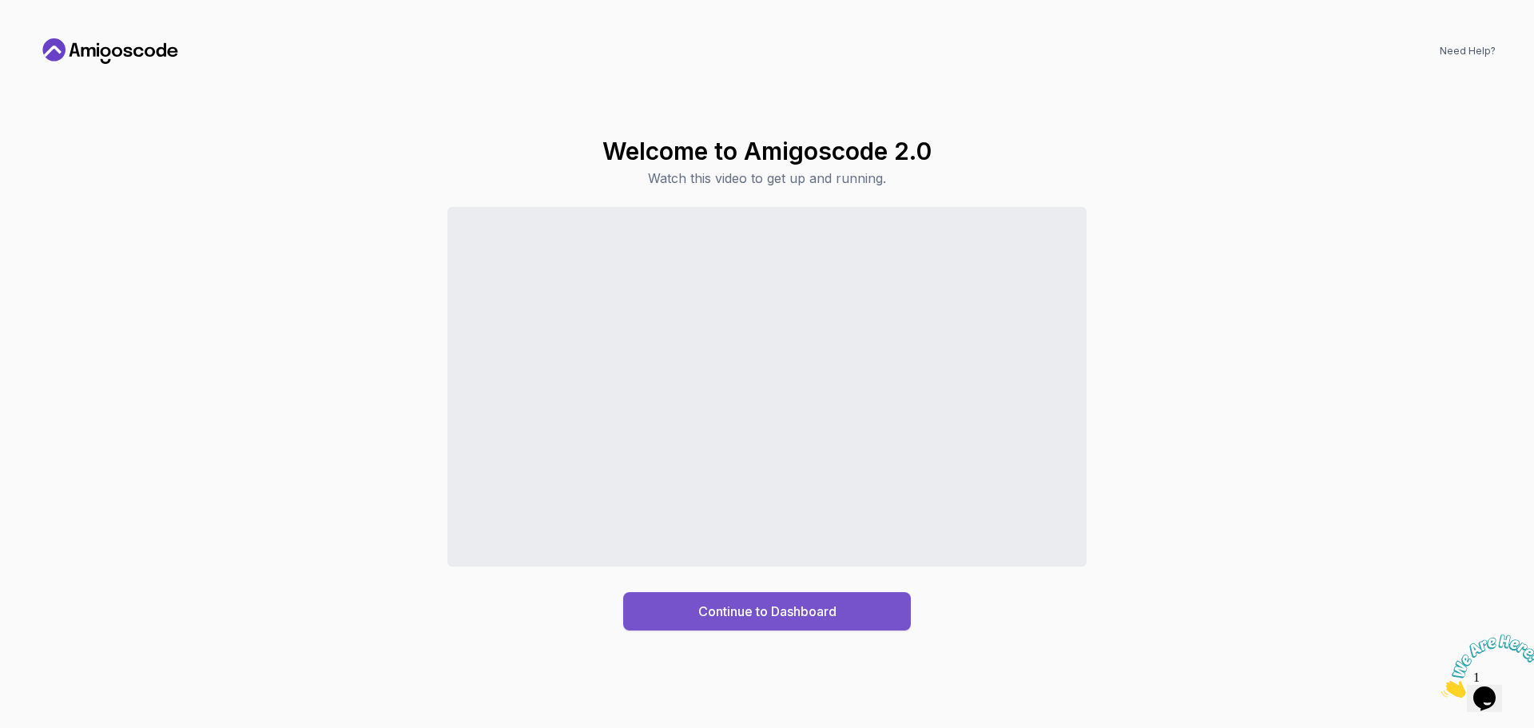
click at [796, 614] on div "Continue to Dashboard" at bounding box center [767, 611] width 138 height 19
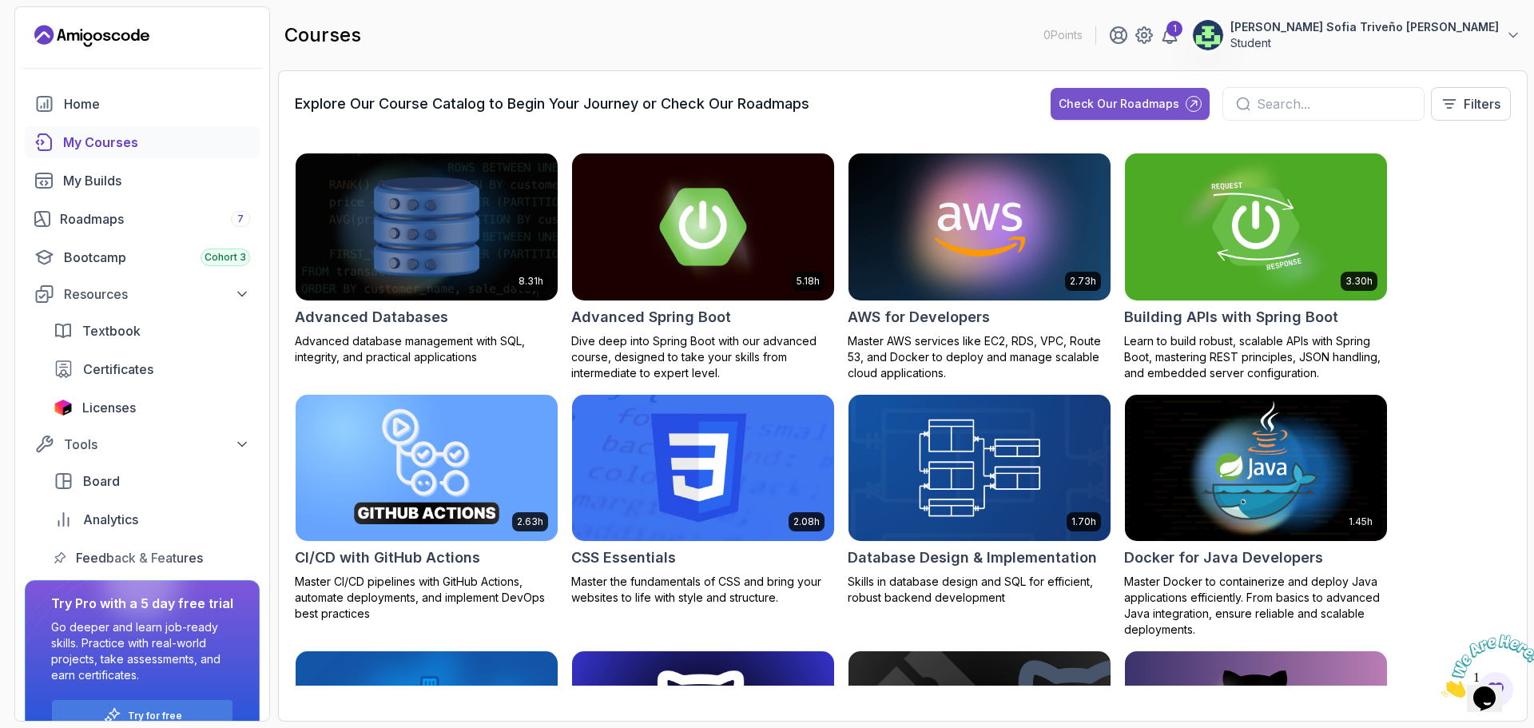
click at [1166, 97] on div "Check Our Roadmaps" at bounding box center [1119, 104] width 121 height 16
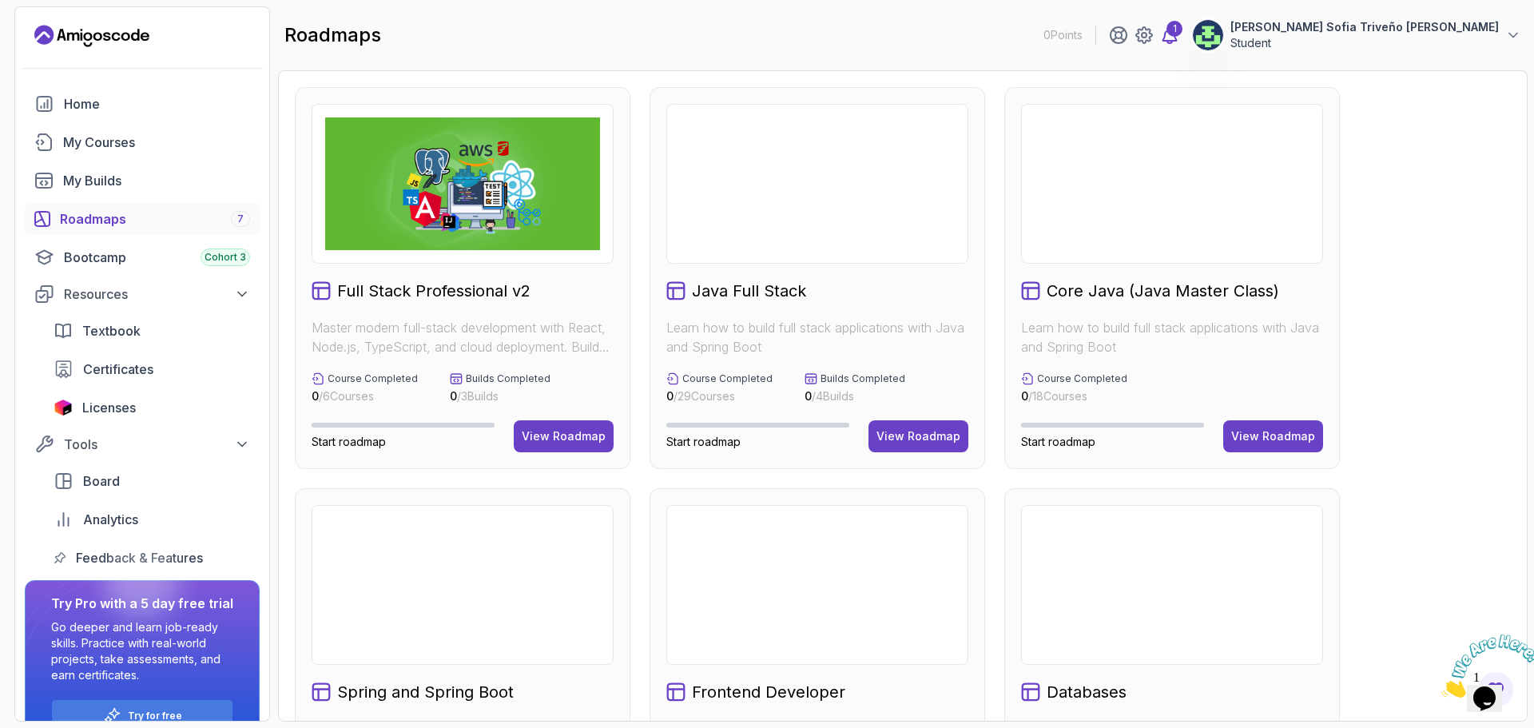
click at [1180, 40] on icon at bounding box center [1169, 35] width 19 height 19
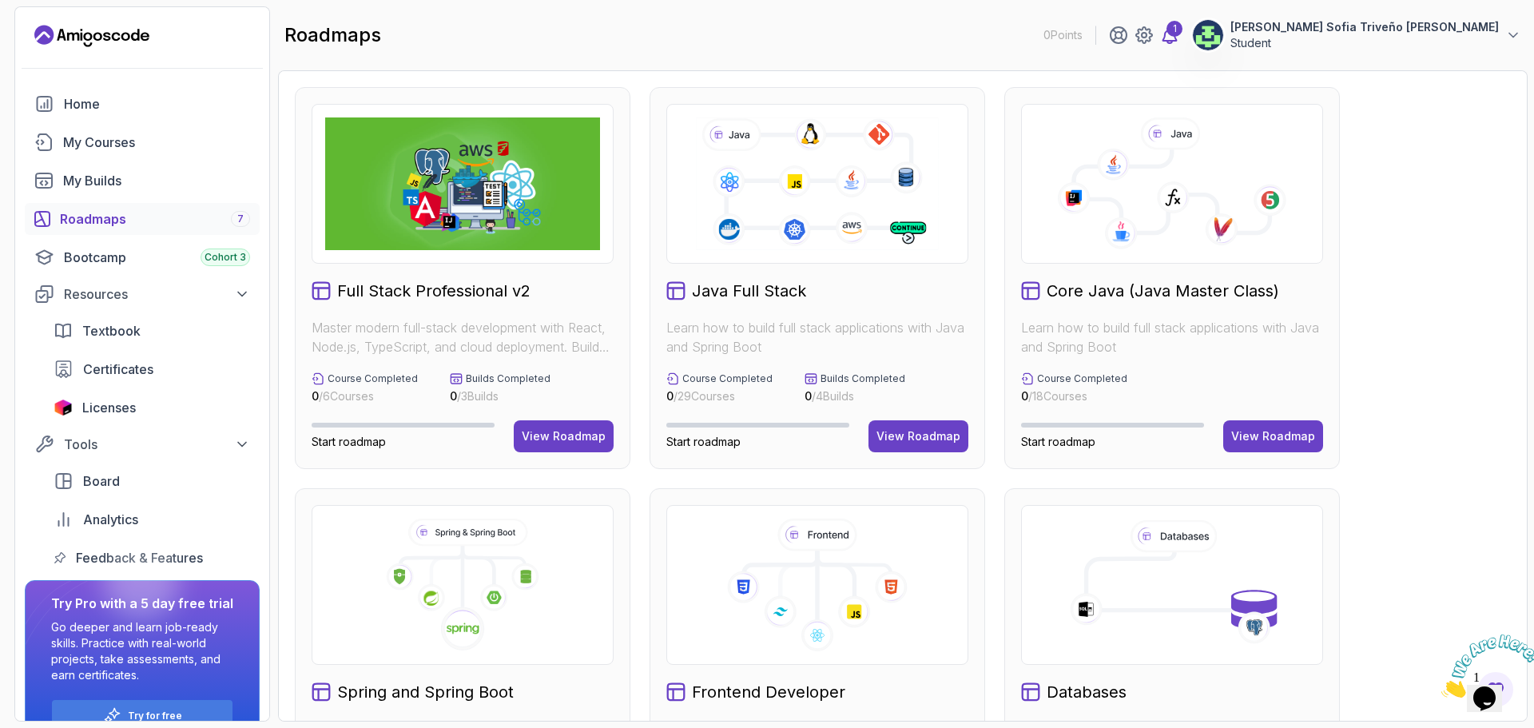
click at [1183, 34] on div "1" at bounding box center [1175, 29] width 16 height 16
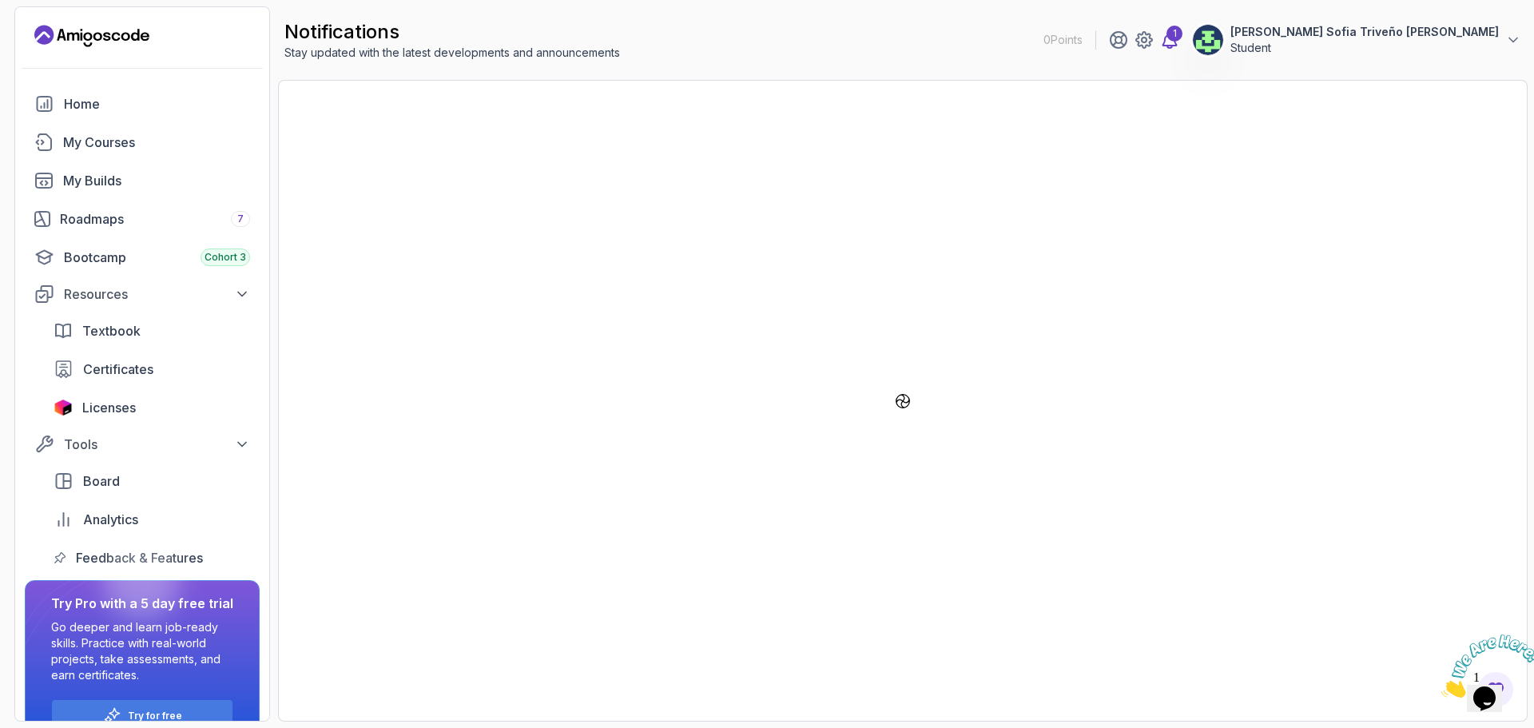
click at [1183, 34] on div "1" at bounding box center [1175, 34] width 16 height 16
